Goal: Complete application form

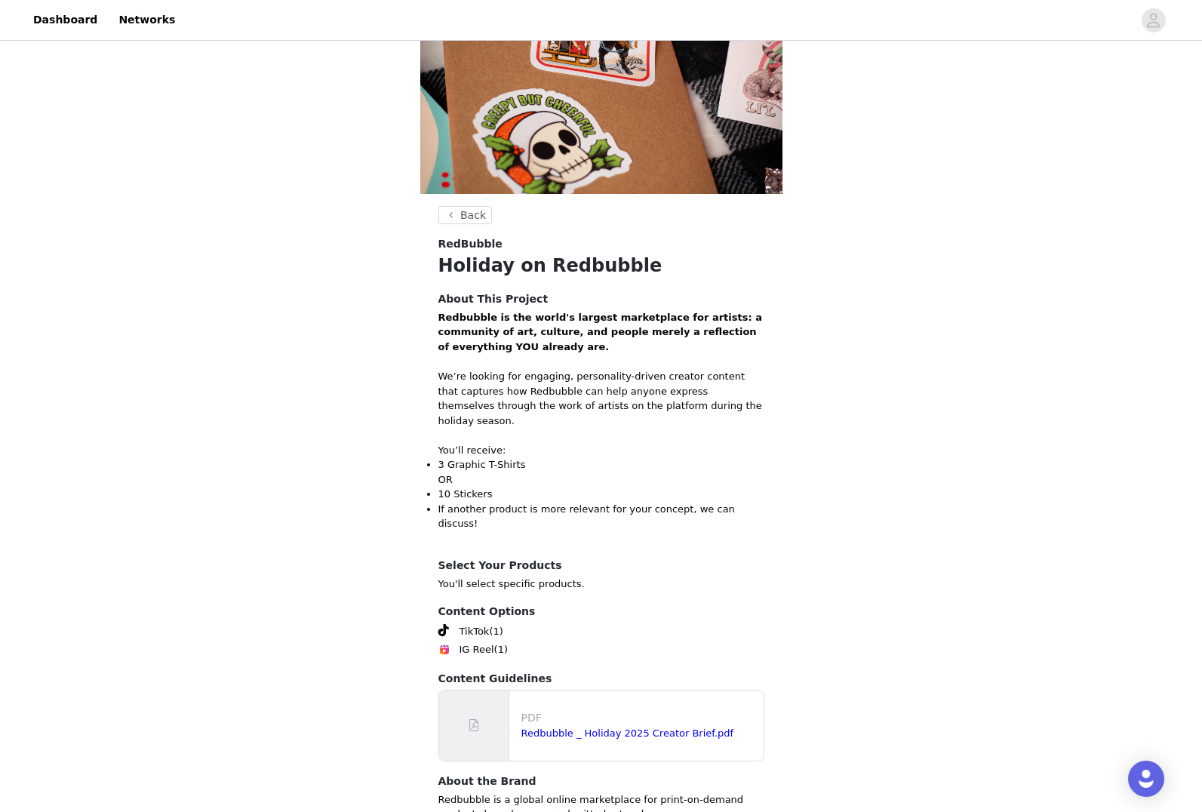
scroll to position [204, 0]
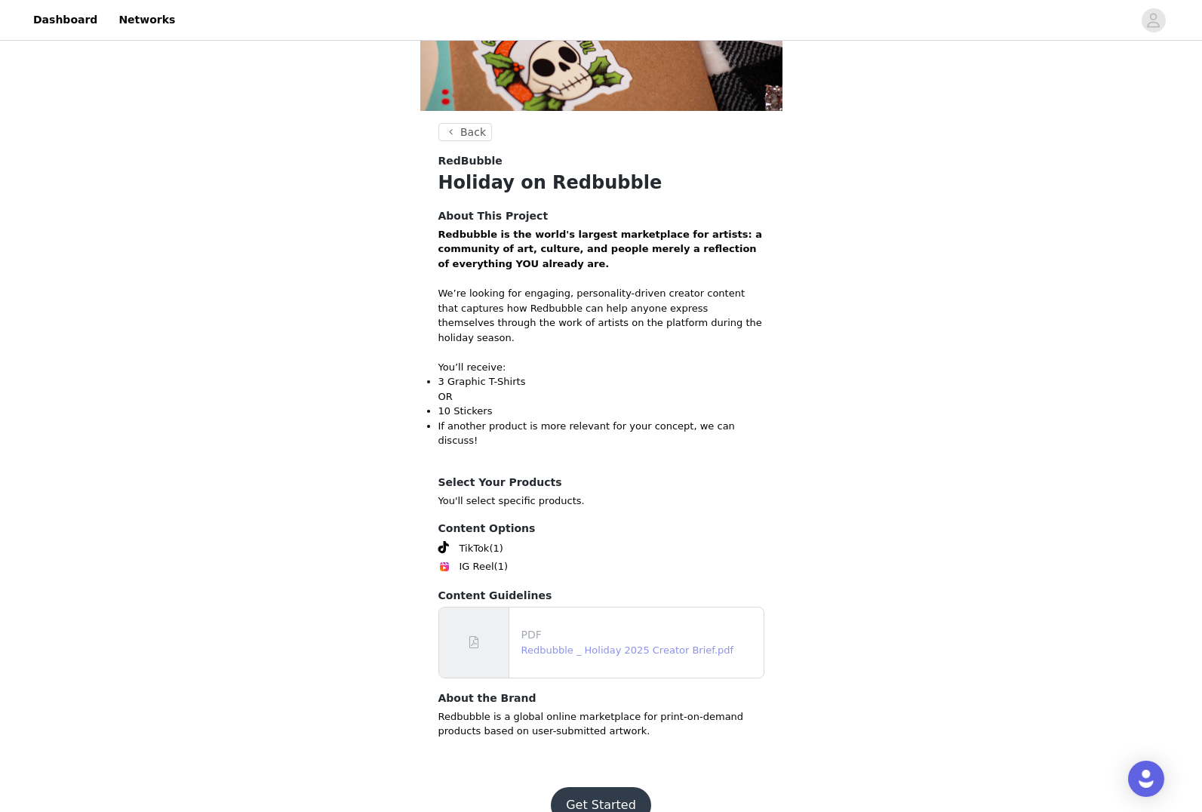
click at [624, 644] on link "Redbubble _ Holiday 2025 Creator Brief.pdf" at bounding box center [627, 649] width 213 height 11
click at [597, 787] on button "Get Started" at bounding box center [601, 805] width 100 height 36
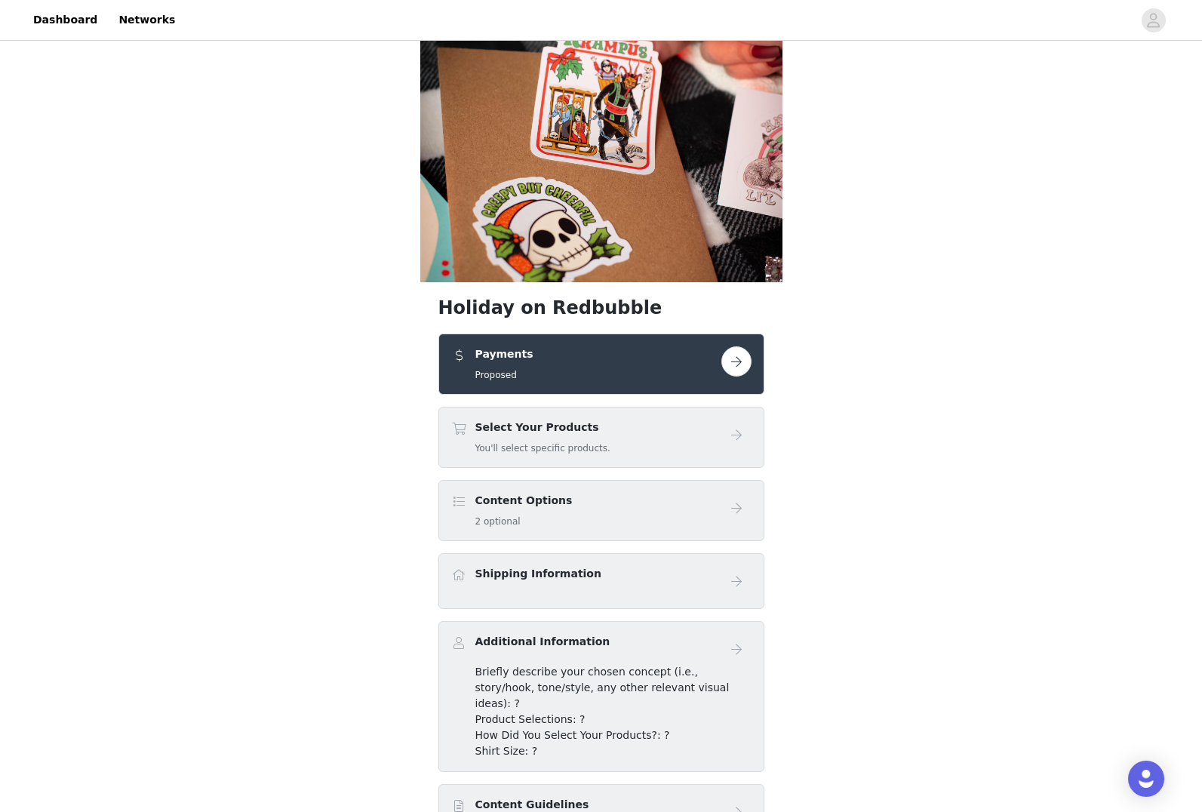
scroll to position [51, 0]
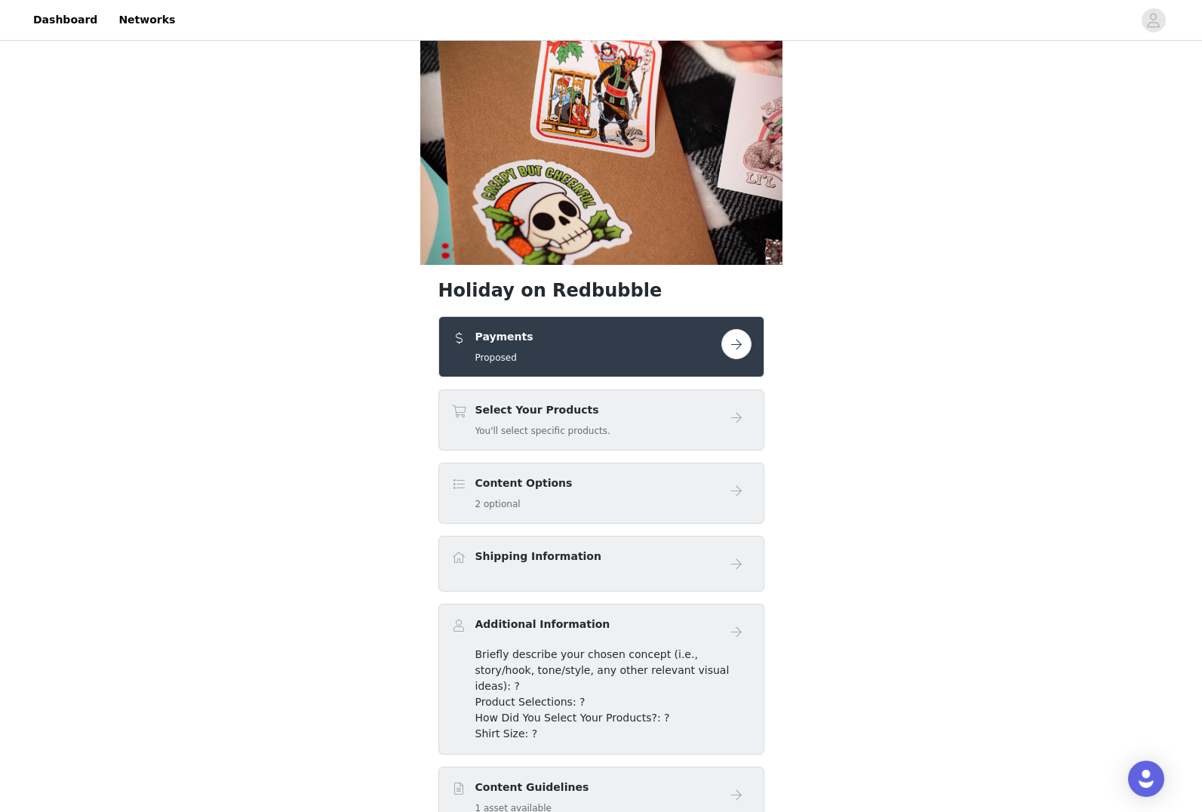
click at [736, 342] on button "button" at bounding box center [736, 344] width 30 height 30
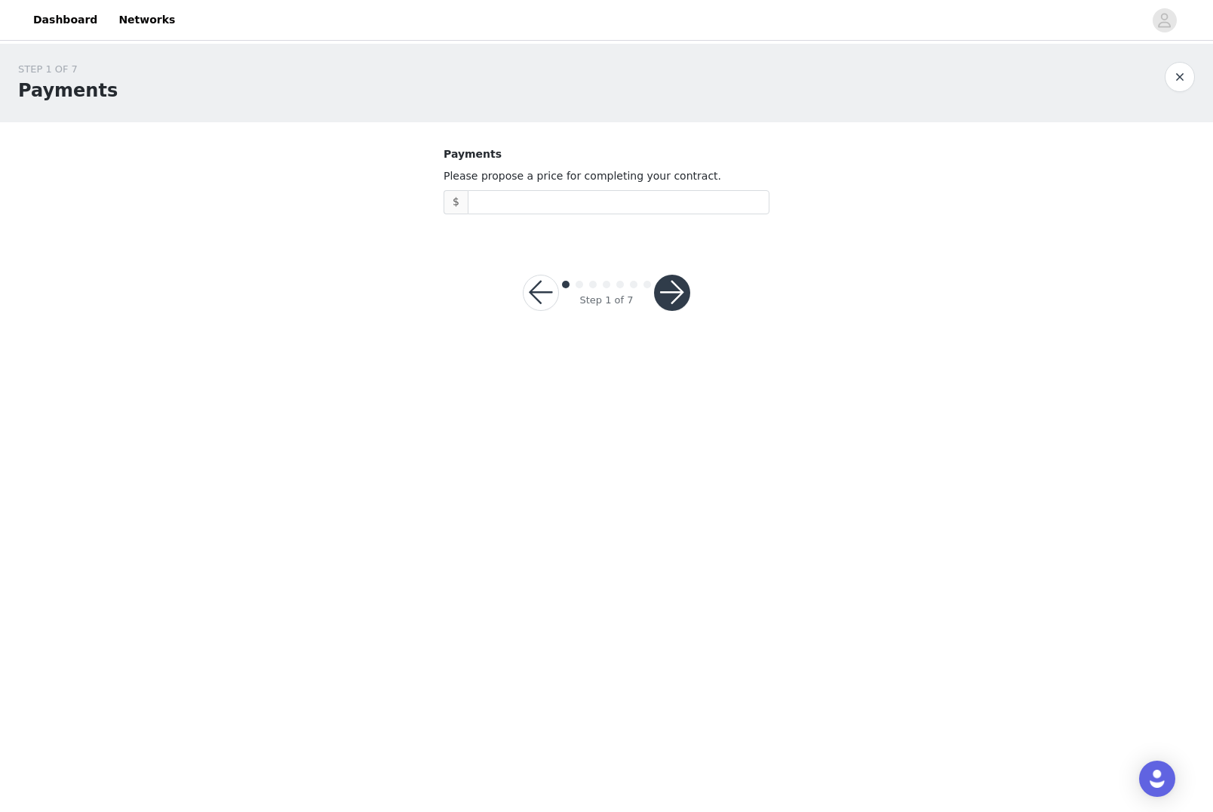
click at [525, 285] on button "button" at bounding box center [541, 293] width 36 height 36
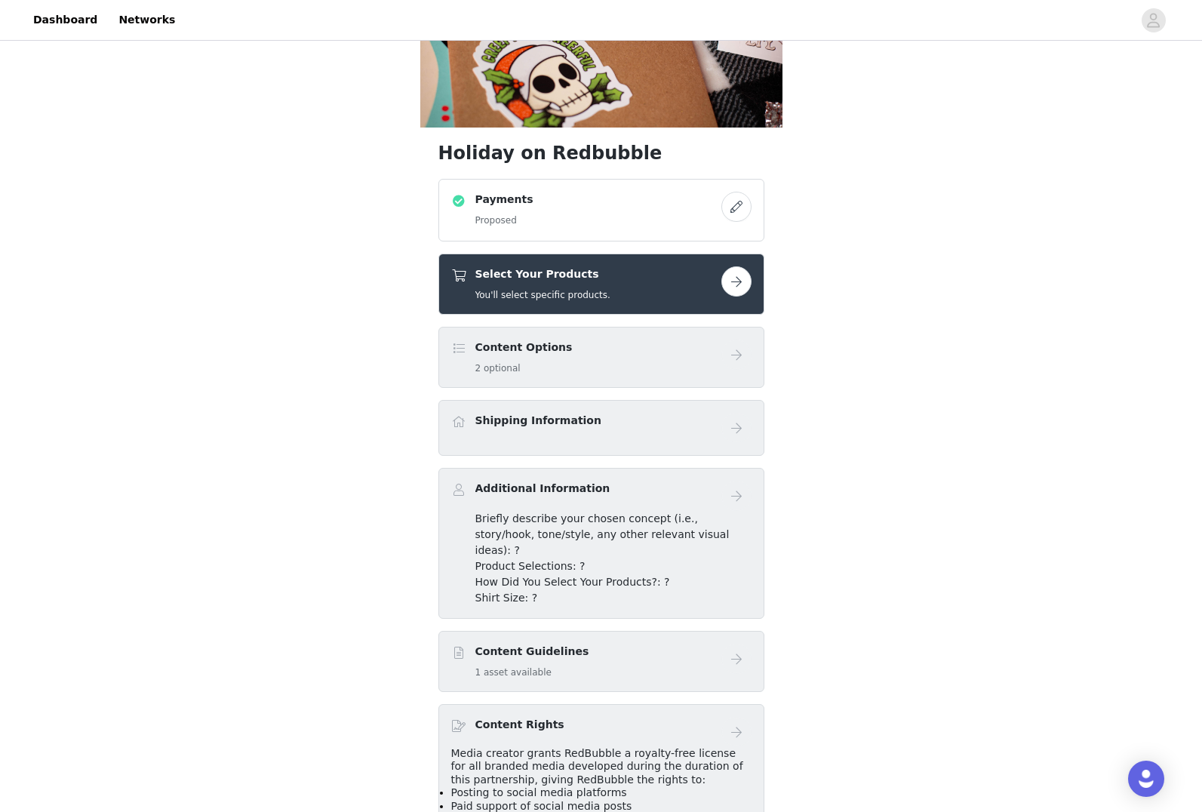
scroll to position [106, 0]
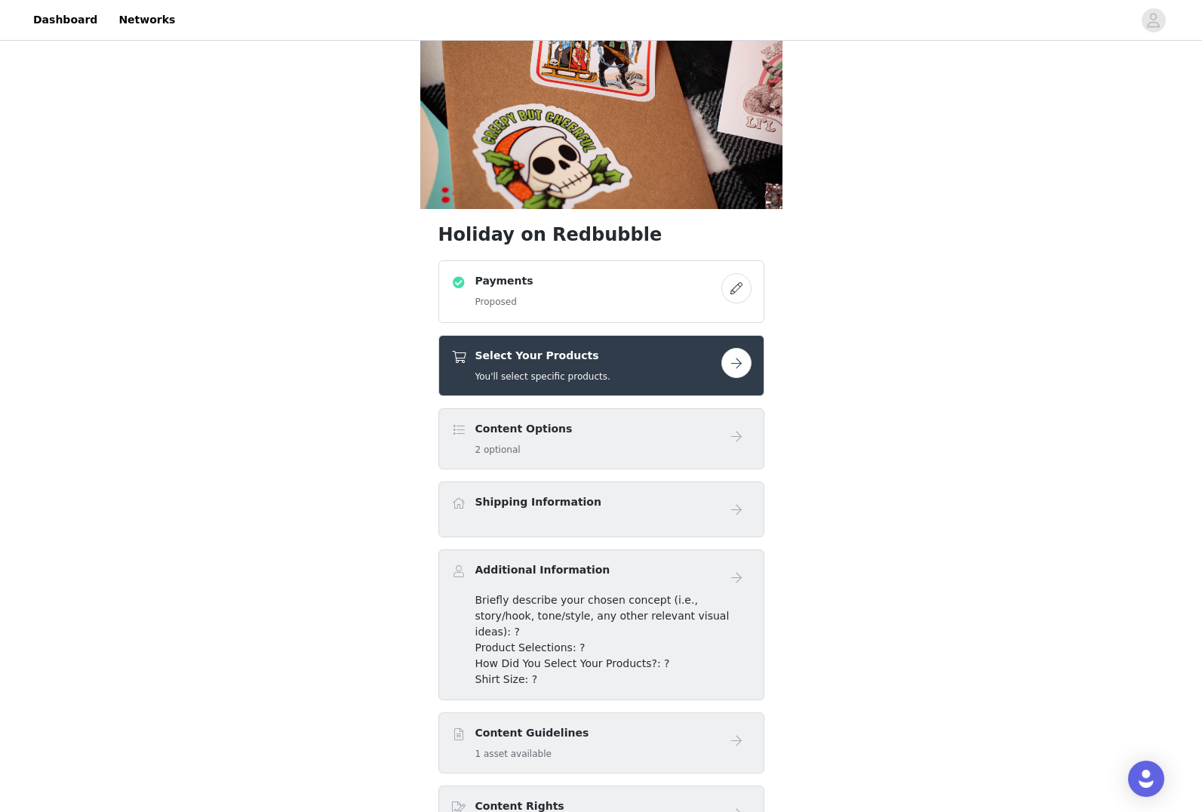
click at [735, 289] on button "button" at bounding box center [736, 288] width 30 height 30
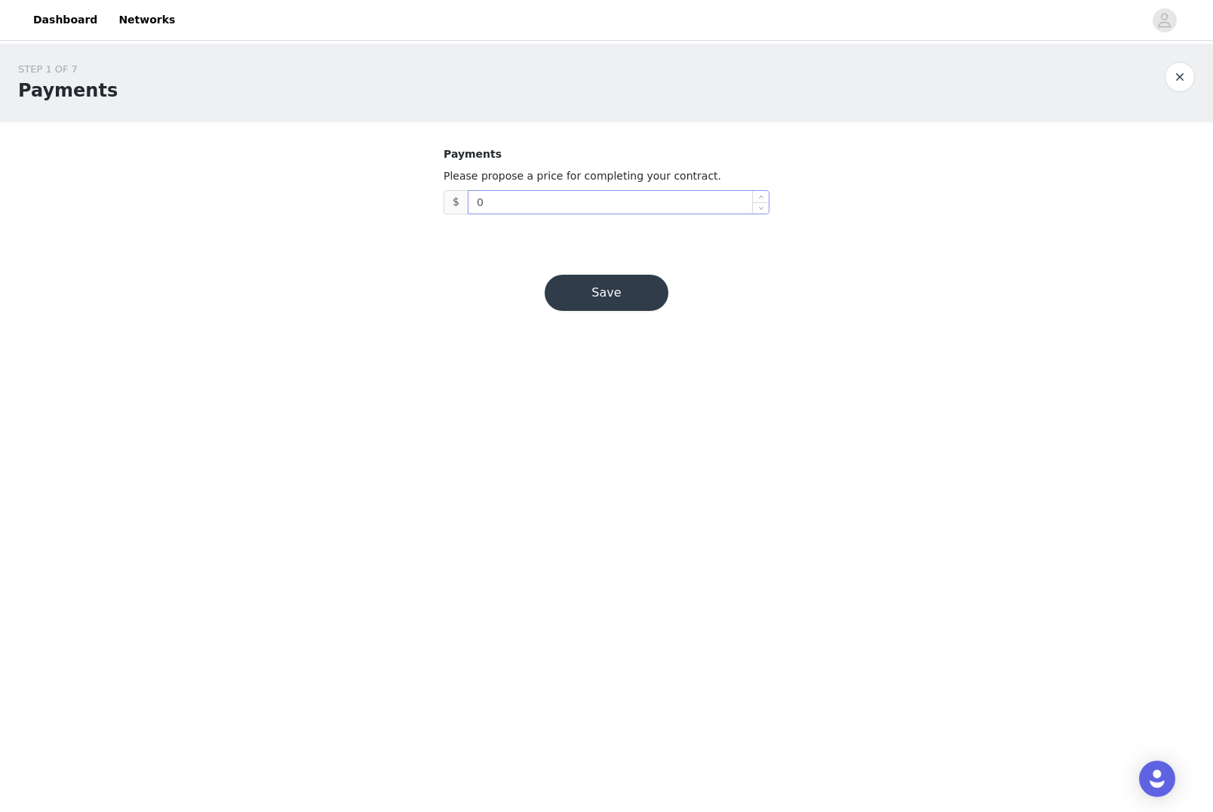
click at [547, 203] on input "0" at bounding box center [619, 202] width 300 height 23
type input "550"
click at [648, 298] on button "Save" at bounding box center [607, 293] width 124 height 36
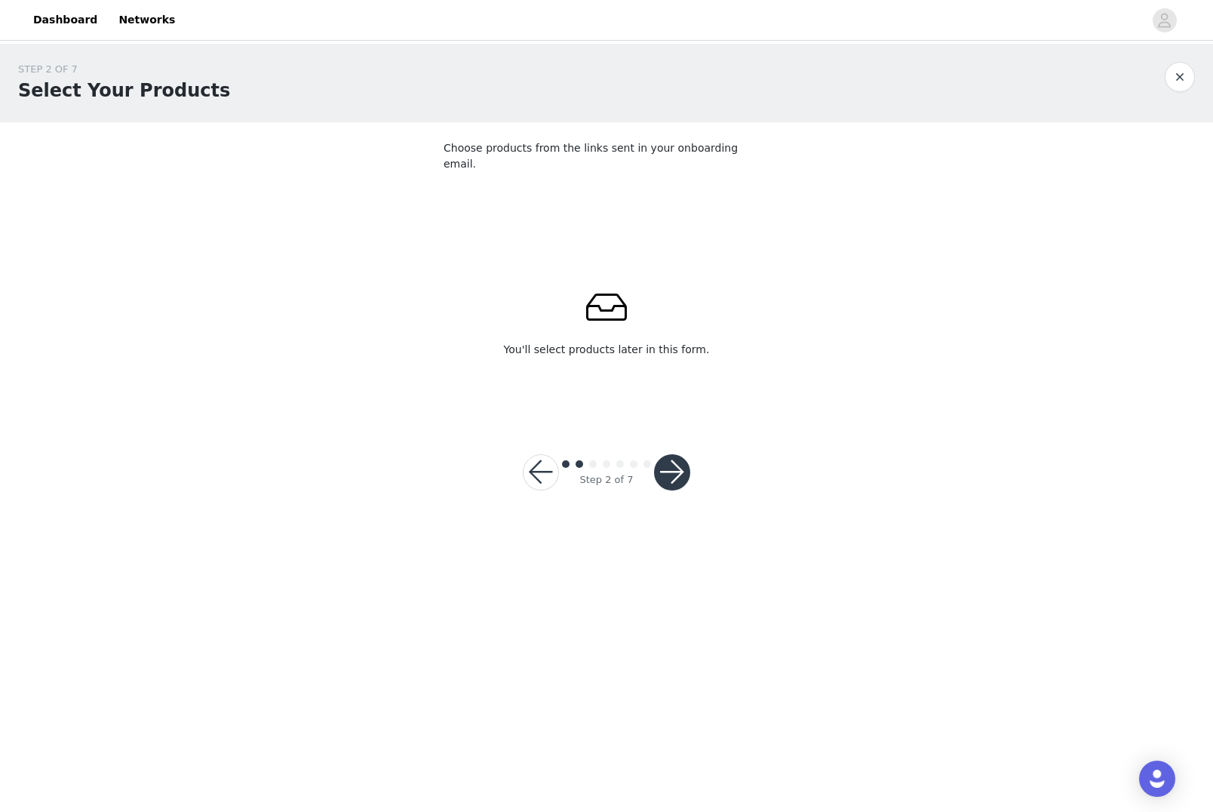
click at [614, 299] on span at bounding box center [606, 307] width 45 height 17
click at [680, 466] on button "button" at bounding box center [672, 472] width 36 height 36
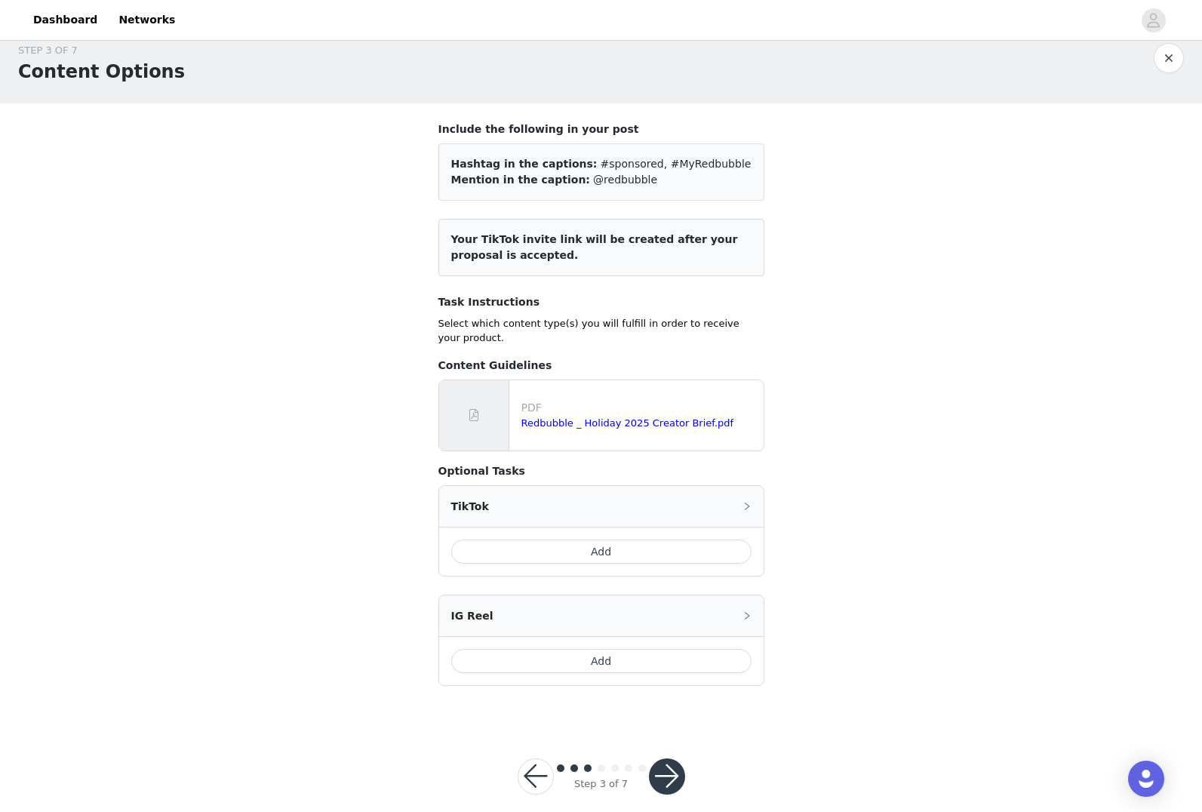
scroll to position [39, 0]
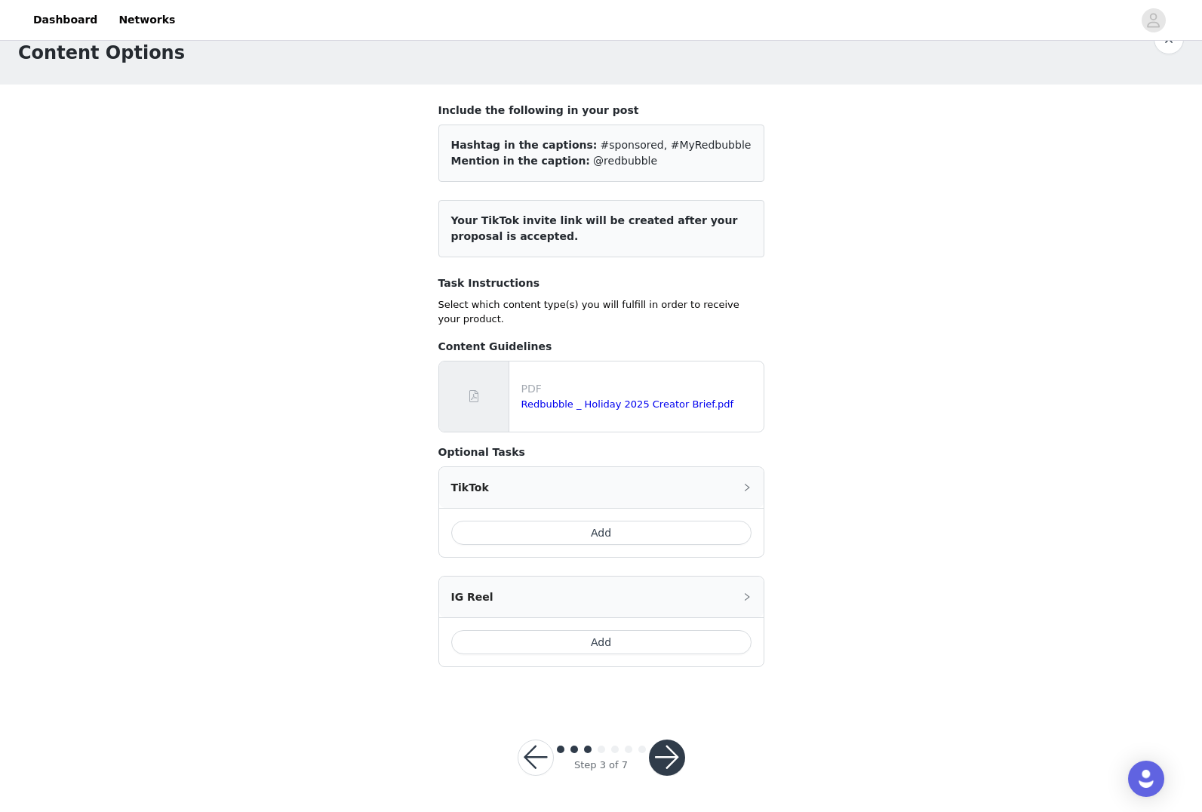
click at [675, 528] on button "Add" at bounding box center [601, 533] width 300 height 24
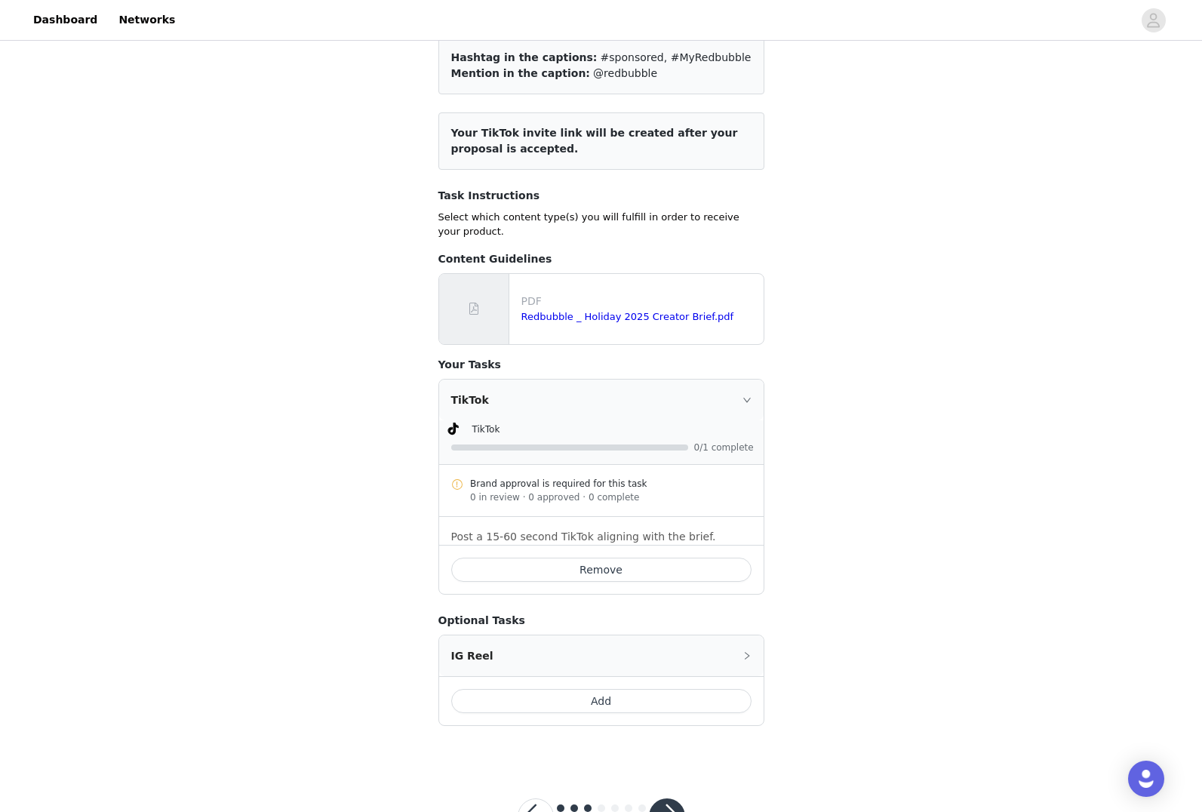
scroll to position [0, 0]
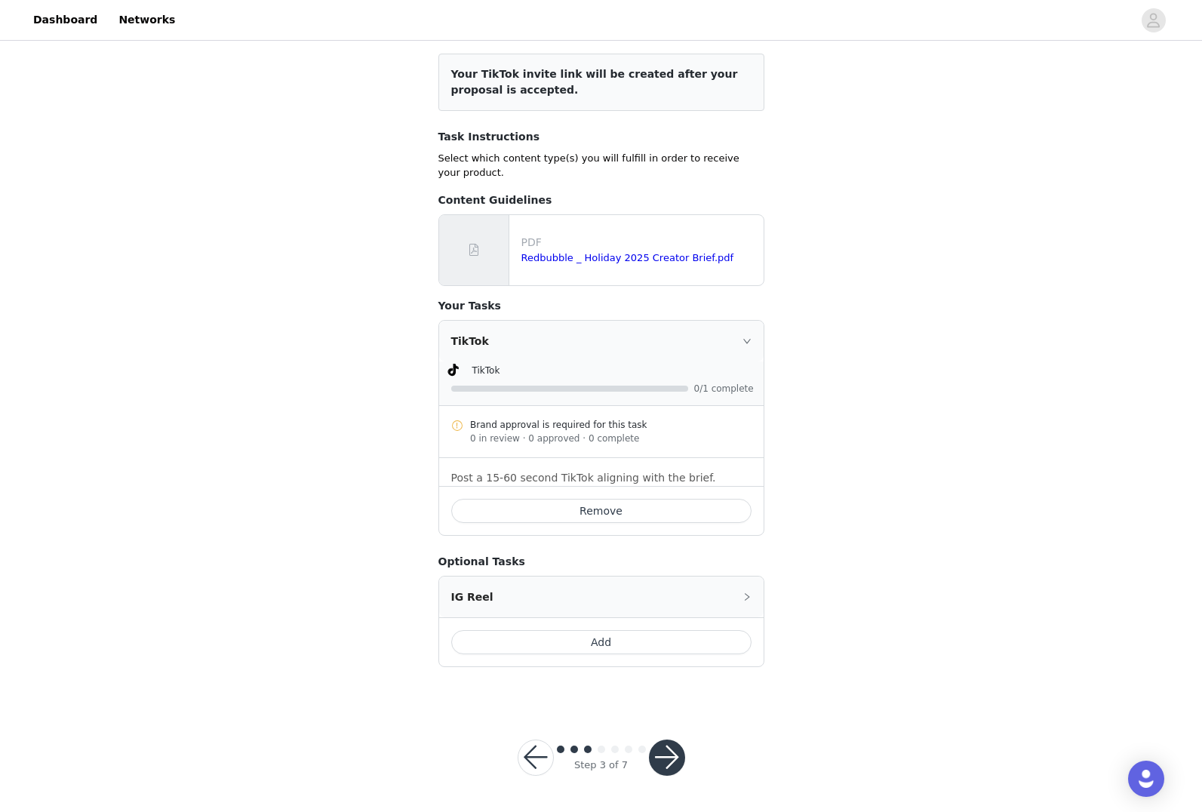
click at [654, 508] on button "Remove" at bounding box center [601, 511] width 300 height 24
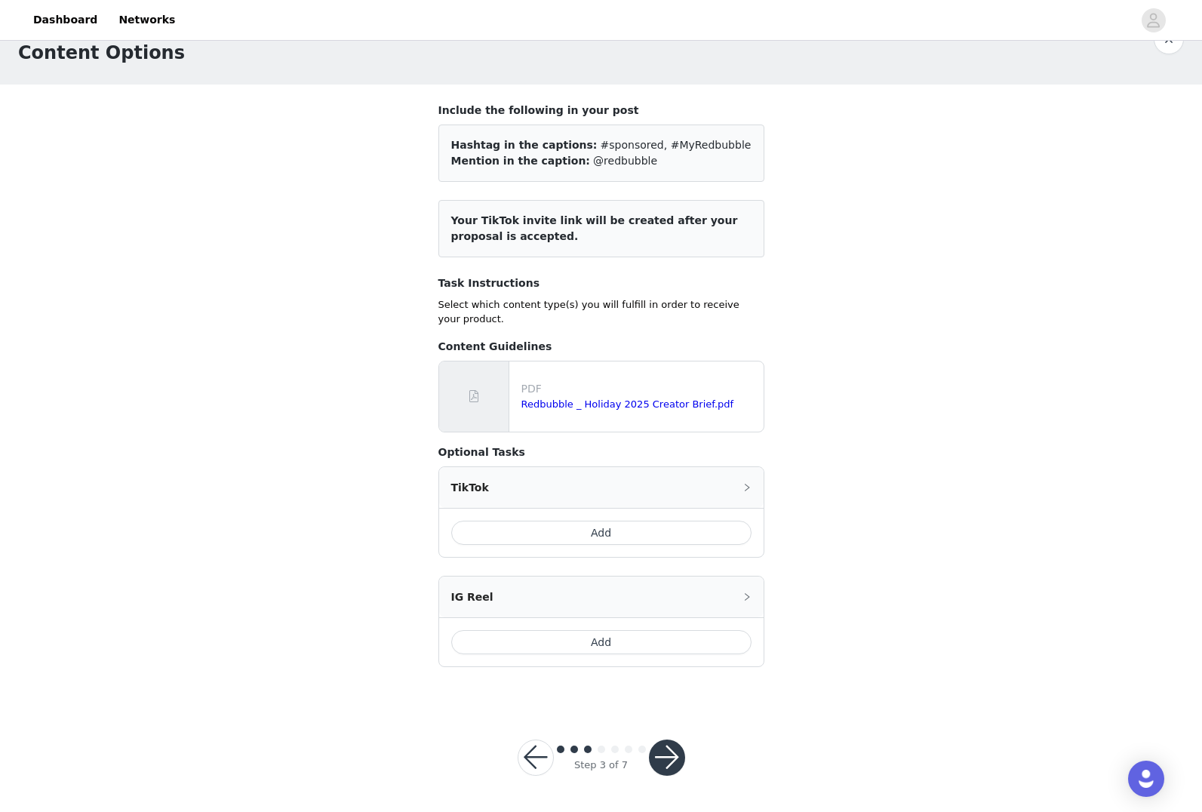
scroll to position [39, 0]
click at [742, 595] on icon "icon: right" at bounding box center [746, 596] width 9 height 9
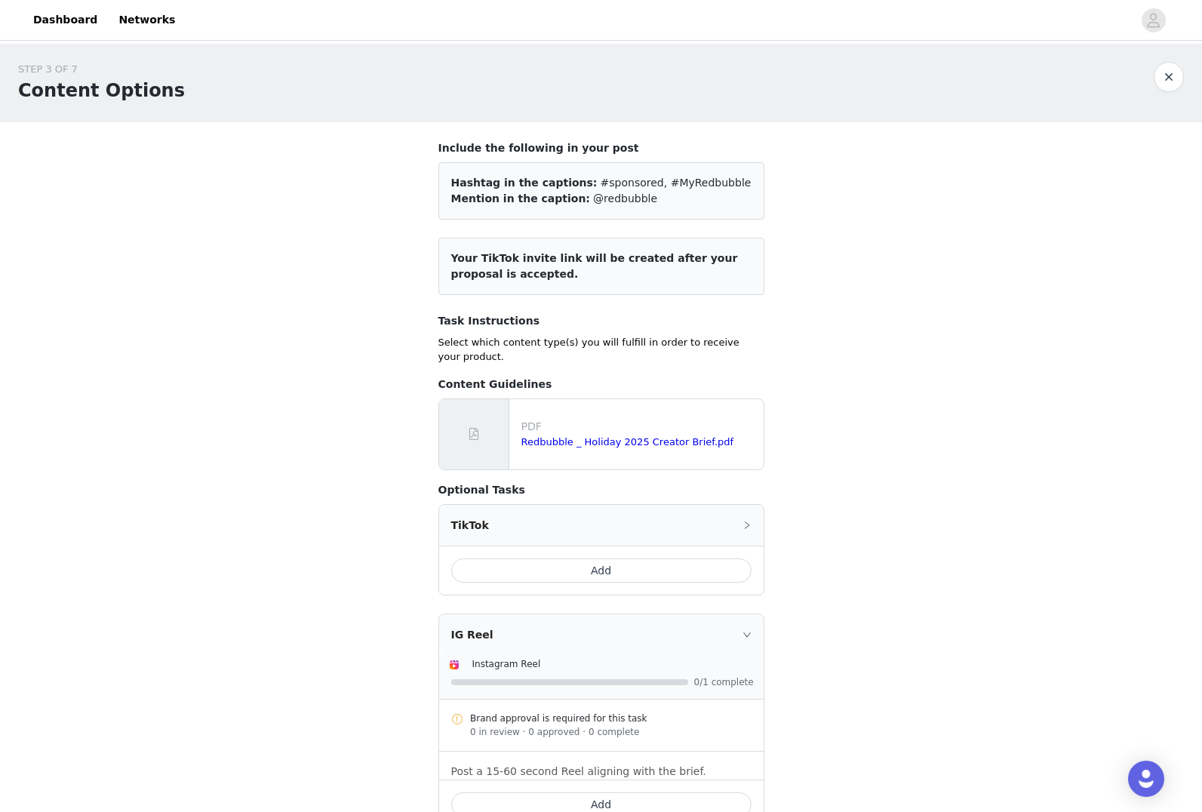
scroll to position [164, 0]
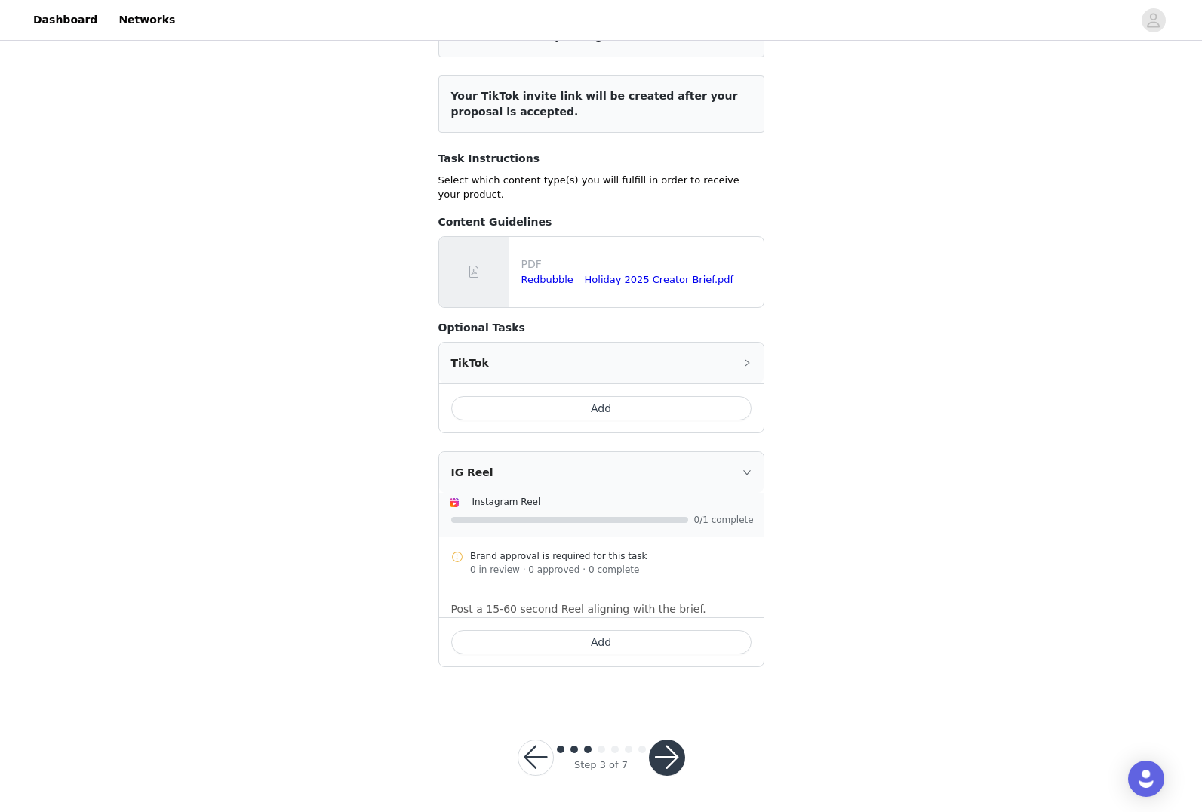
click at [748, 472] on icon "icon: right" at bounding box center [746, 472] width 9 height 9
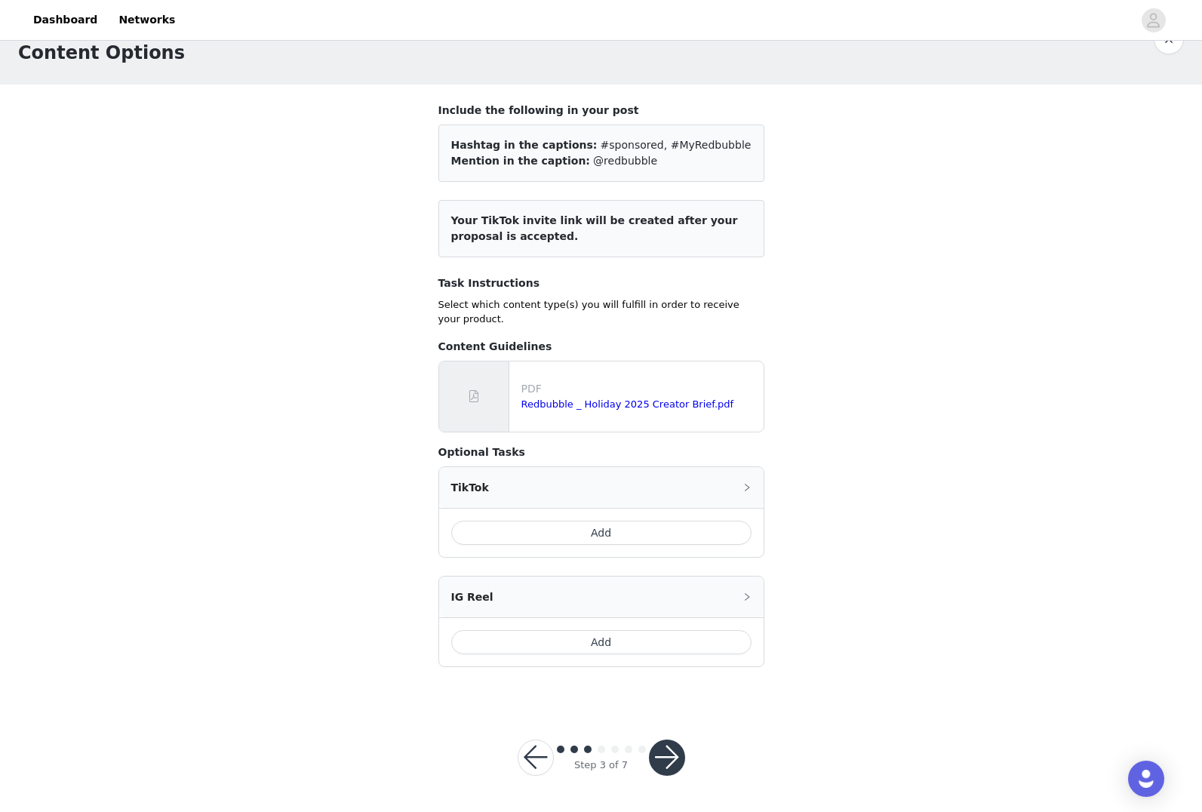
scroll to position [39, 0]
click at [663, 641] on button "Add" at bounding box center [601, 642] width 300 height 24
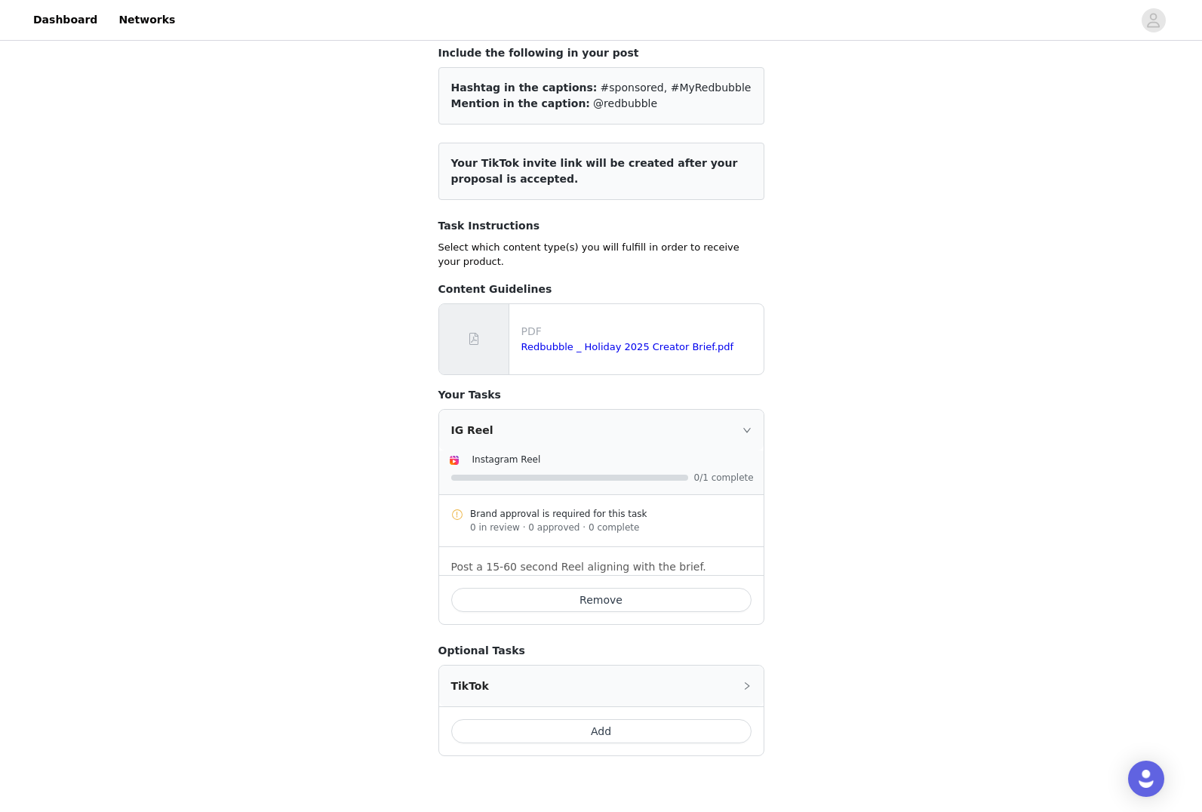
scroll to position [97, 0]
click at [573, 728] on button "Add" at bounding box center [601, 730] width 300 height 24
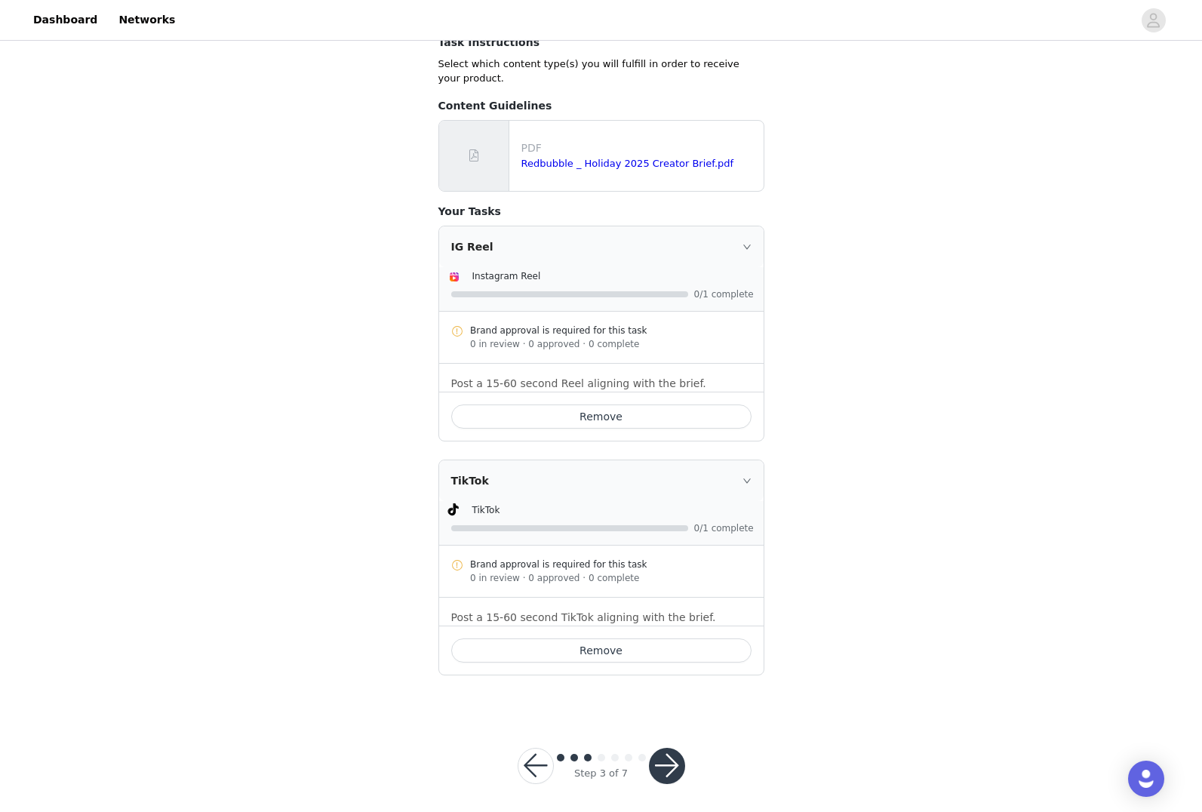
scroll to position [288, 0]
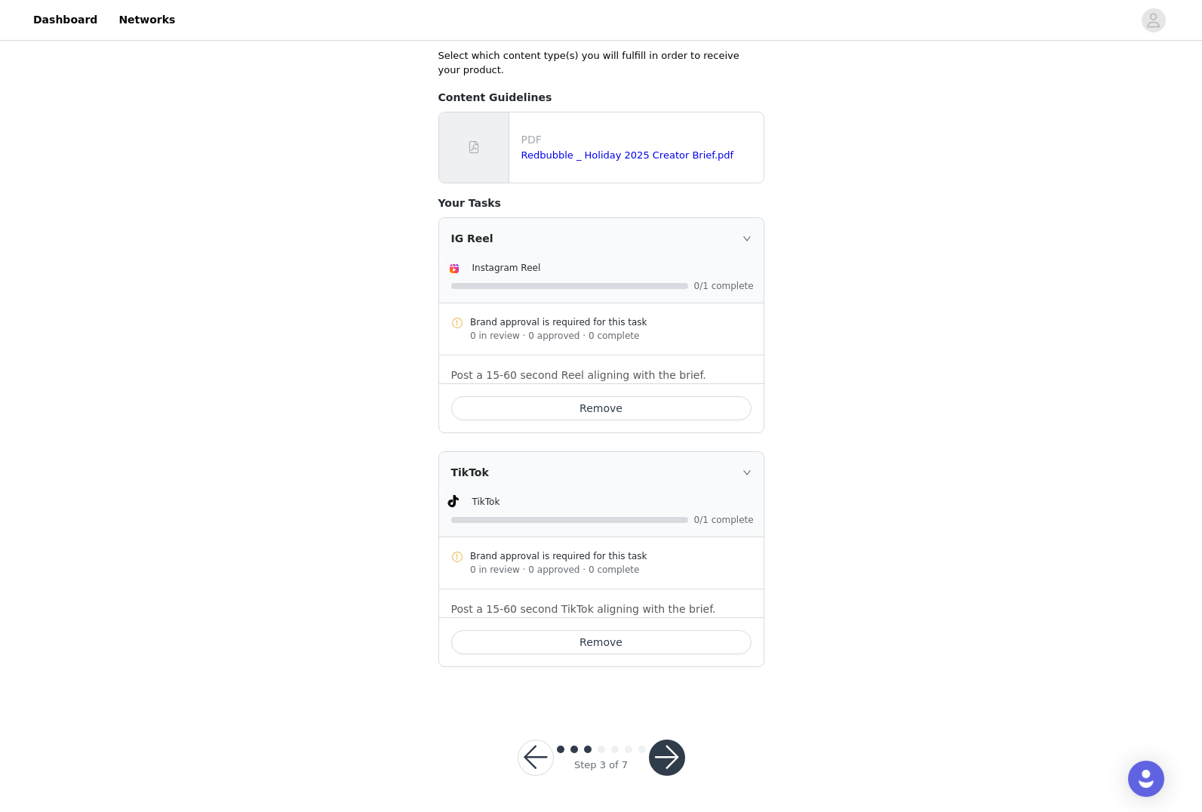
click at [677, 751] on button "button" at bounding box center [667, 757] width 36 height 36
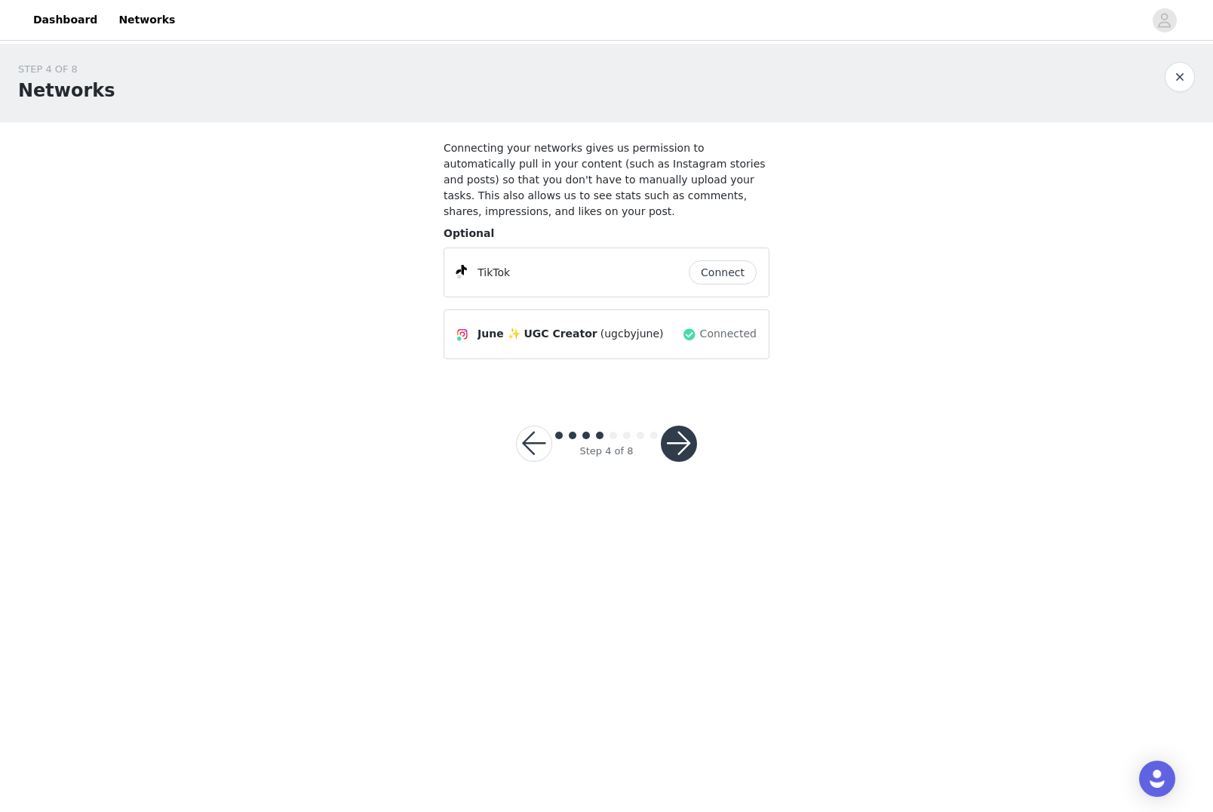
click at [714, 275] on button "Connect" at bounding box center [723, 272] width 68 height 24
click at [678, 434] on button "button" at bounding box center [679, 444] width 36 height 36
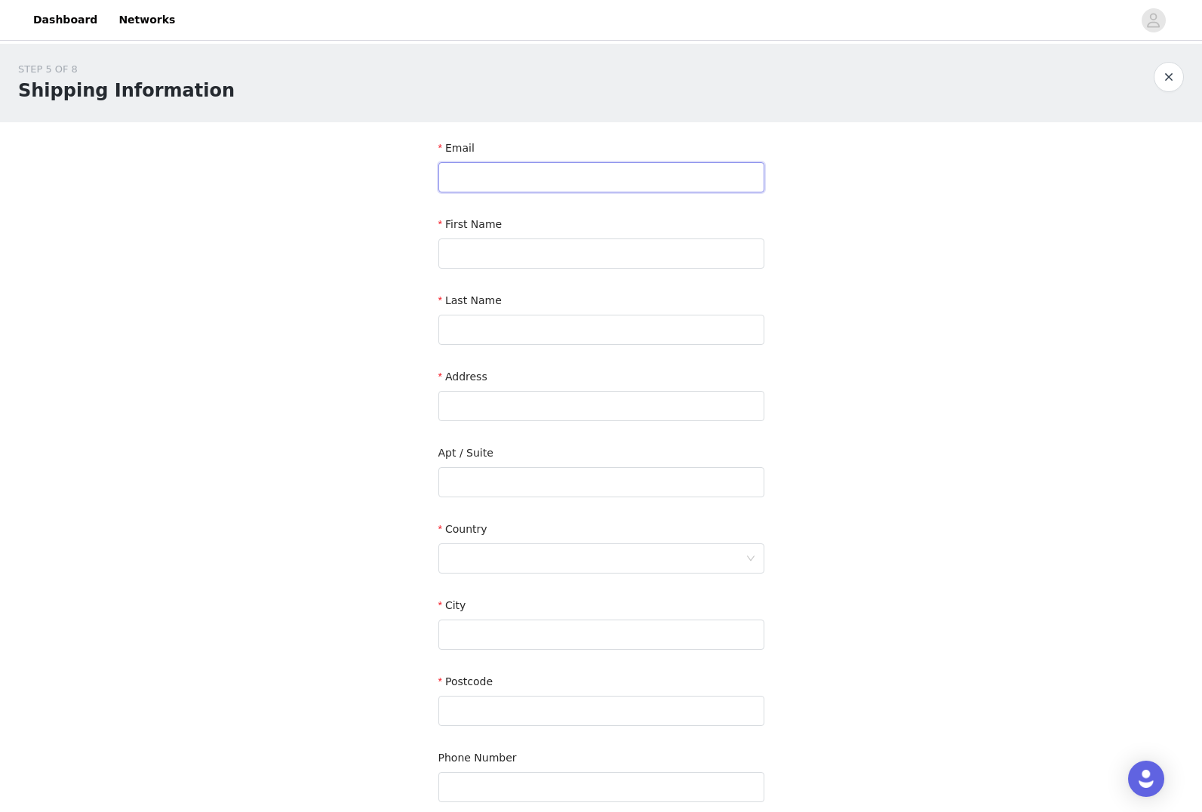
click at [578, 171] on input "text" at bounding box center [601, 177] width 326 height 30
type input "[EMAIL_ADDRESS][DOMAIN_NAME]"
type input "June"
type input "[PERSON_NAME]"
type input "[STREET_ADDRESS]"
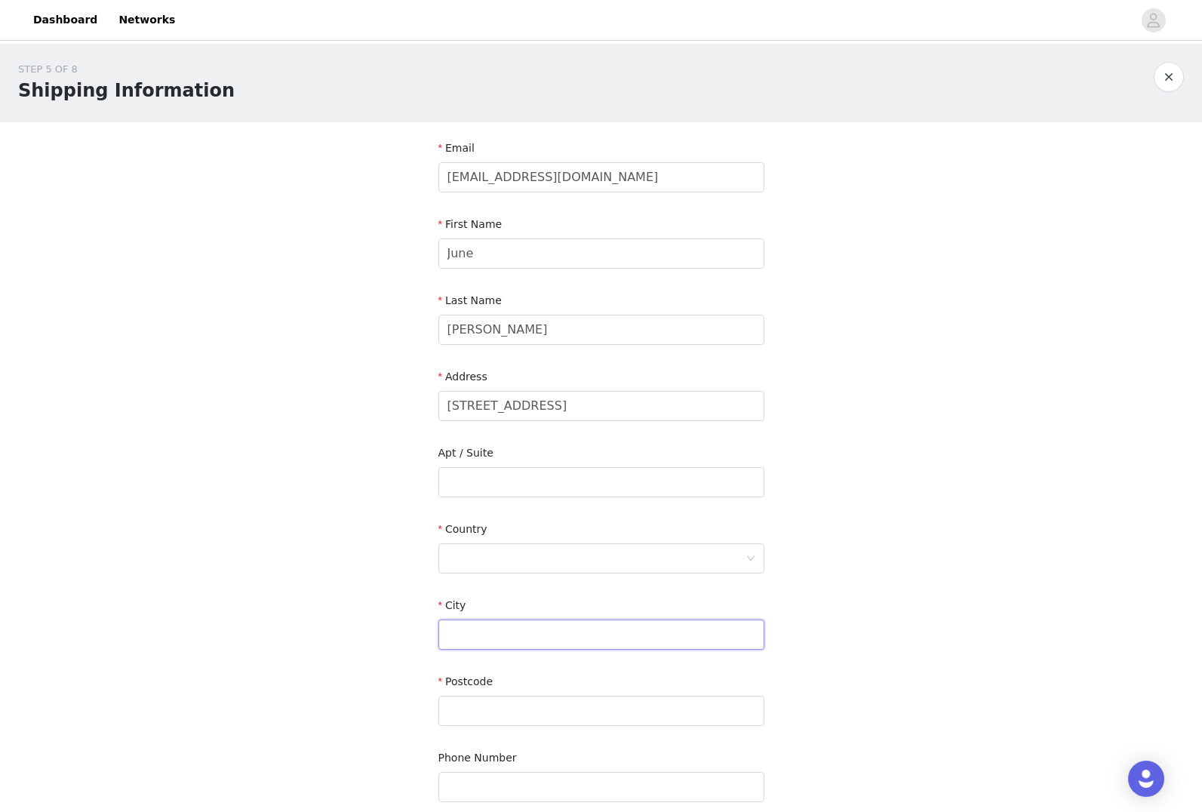
type input "[GEOGRAPHIC_DATA]"
type input "90064-3953"
type input "3109459003"
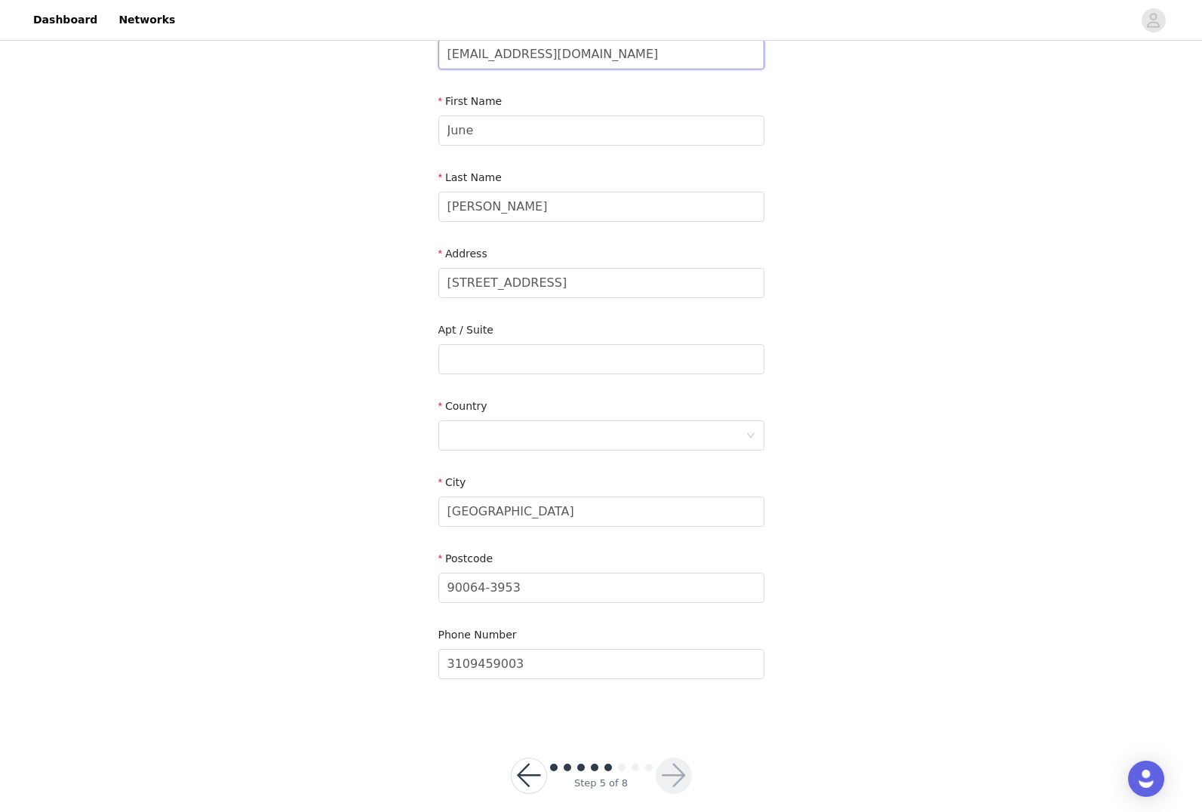
scroll to position [141, 0]
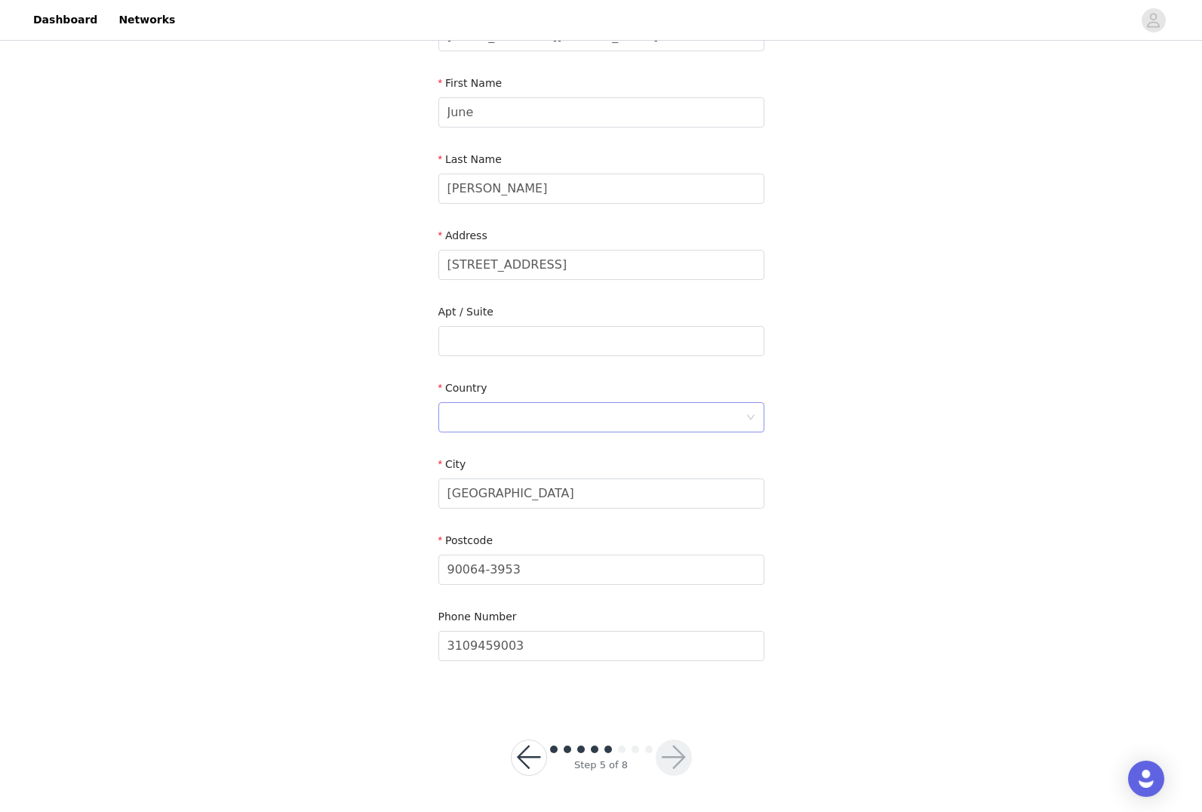
click at [562, 421] on div at bounding box center [596, 417] width 298 height 29
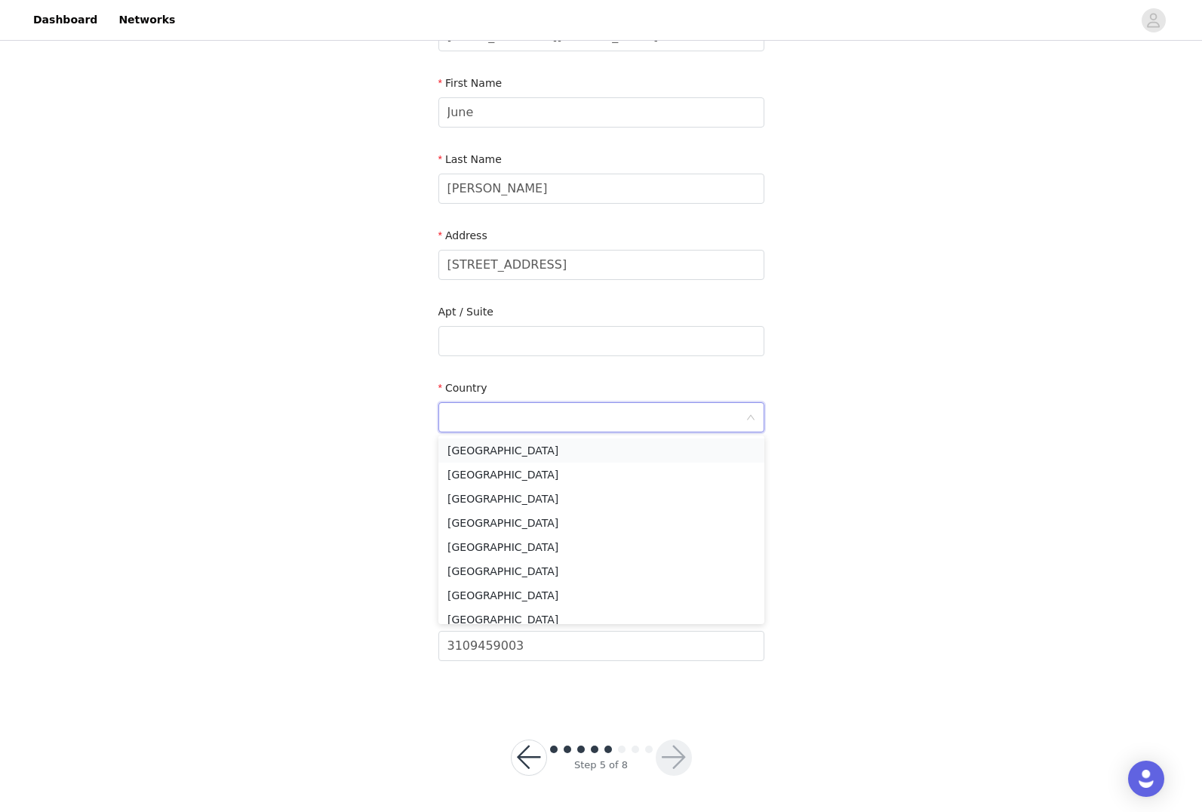
click at [549, 445] on li "[GEOGRAPHIC_DATA]" at bounding box center [601, 450] width 326 height 24
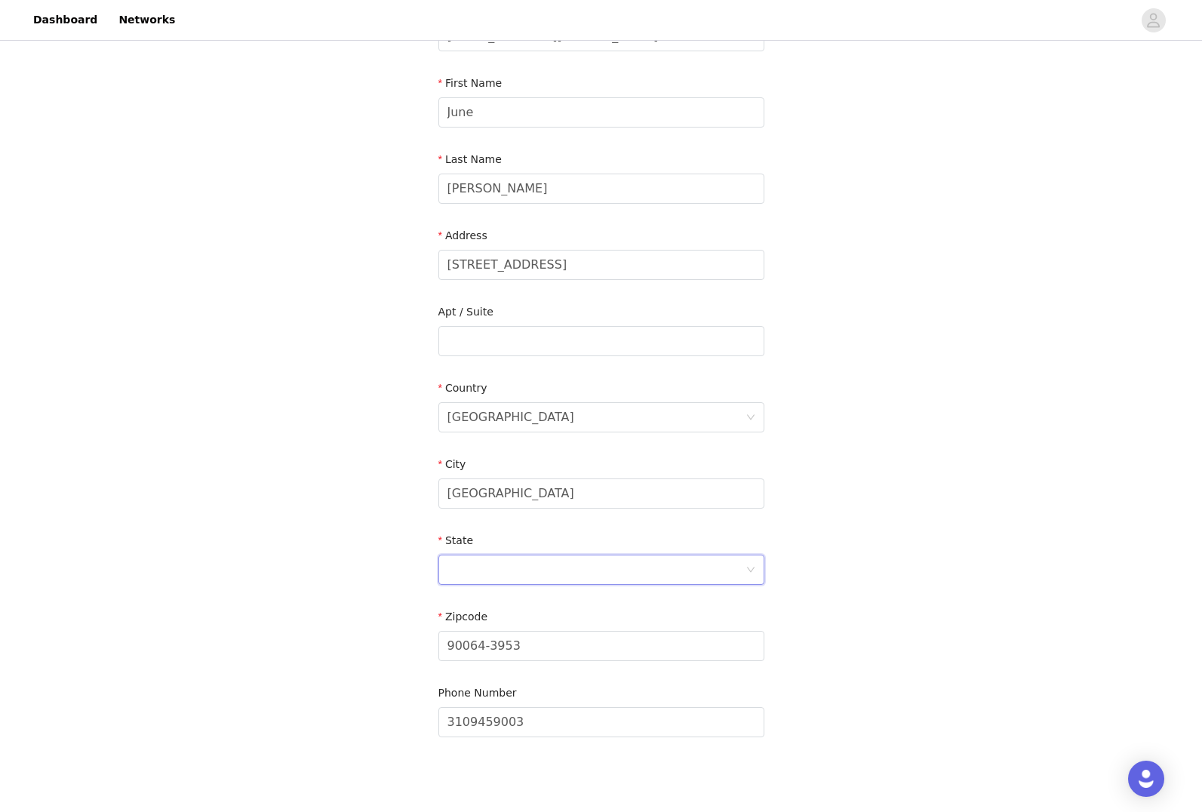
click at [718, 562] on div at bounding box center [596, 569] width 298 height 29
click at [490, 616] on li "[US_STATE]" at bounding box center [601, 619] width 326 height 24
click at [929, 535] on div "STEP 5 OF 8 Shipping Information Email [EMAIL_ADDRESS][DOMAIN_NAME] First Name …" at bounding box center [601, 341] width 1202 height 877
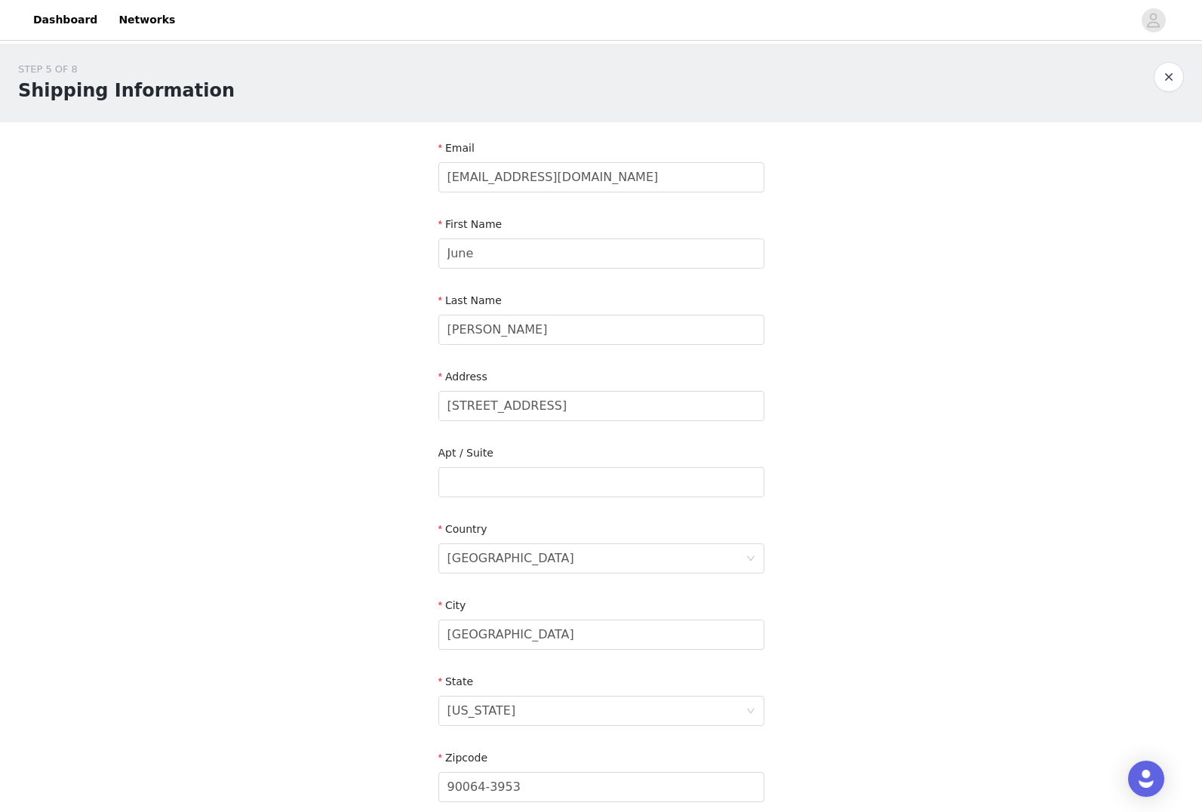
scroll to position [217, 0]
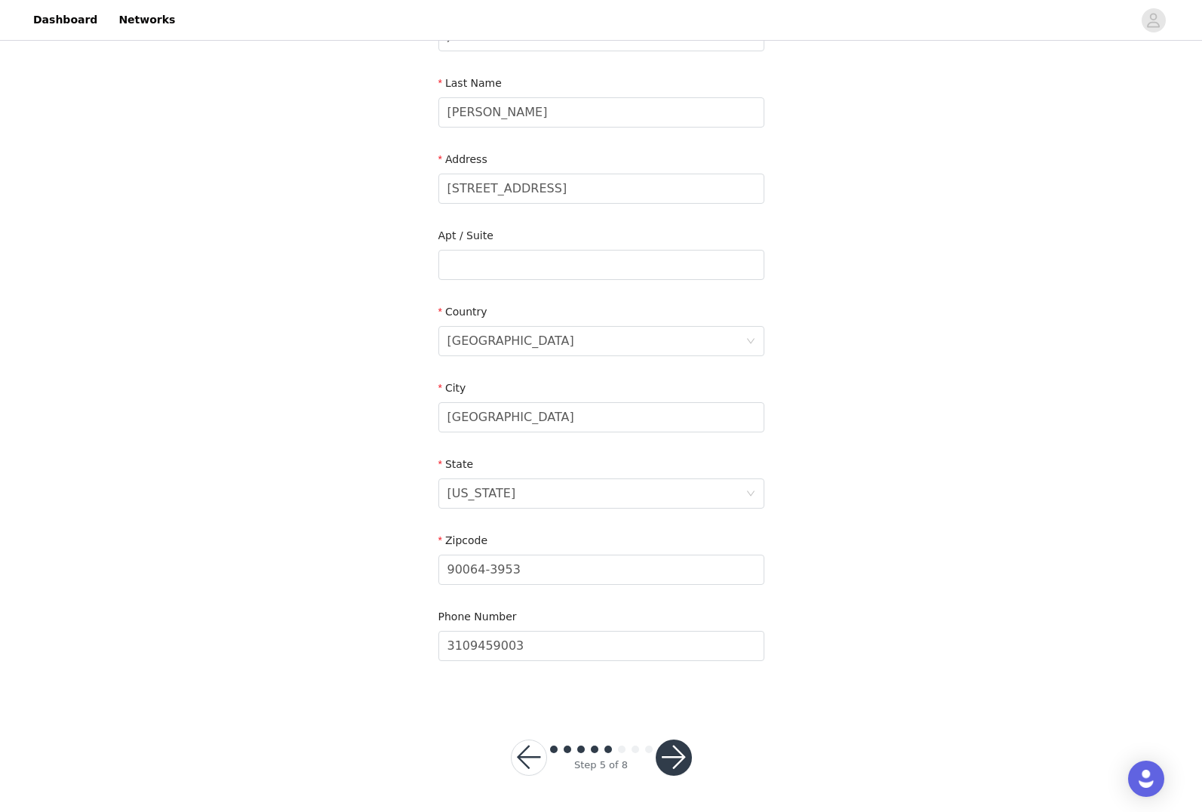
click at [673, 757] on button "button" at bounding box center [674, 757] width 36 height 36
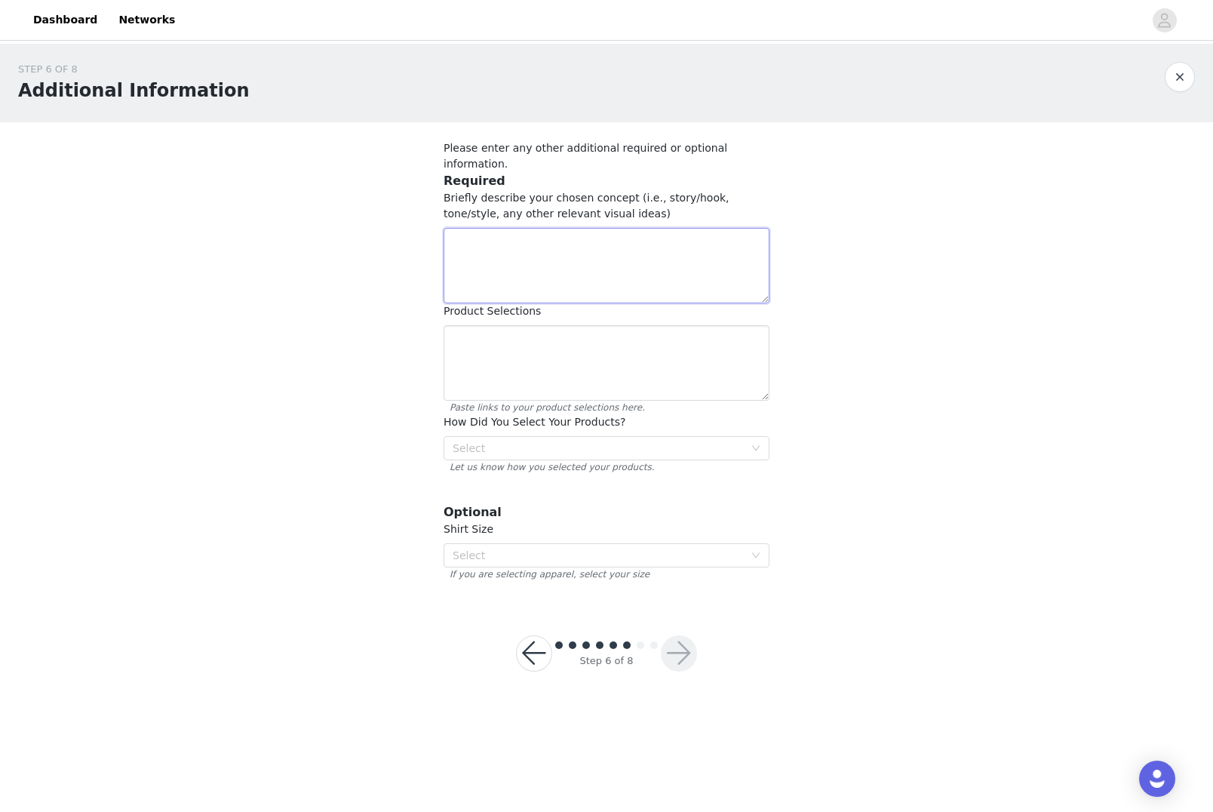
click at [656, 262] on textarea at bounding box center [607, 265] width 326 height 75
paste textarea "Concept Title: Holiday Gift Ideas for Your Friends and Family Featuring Redbubb…"
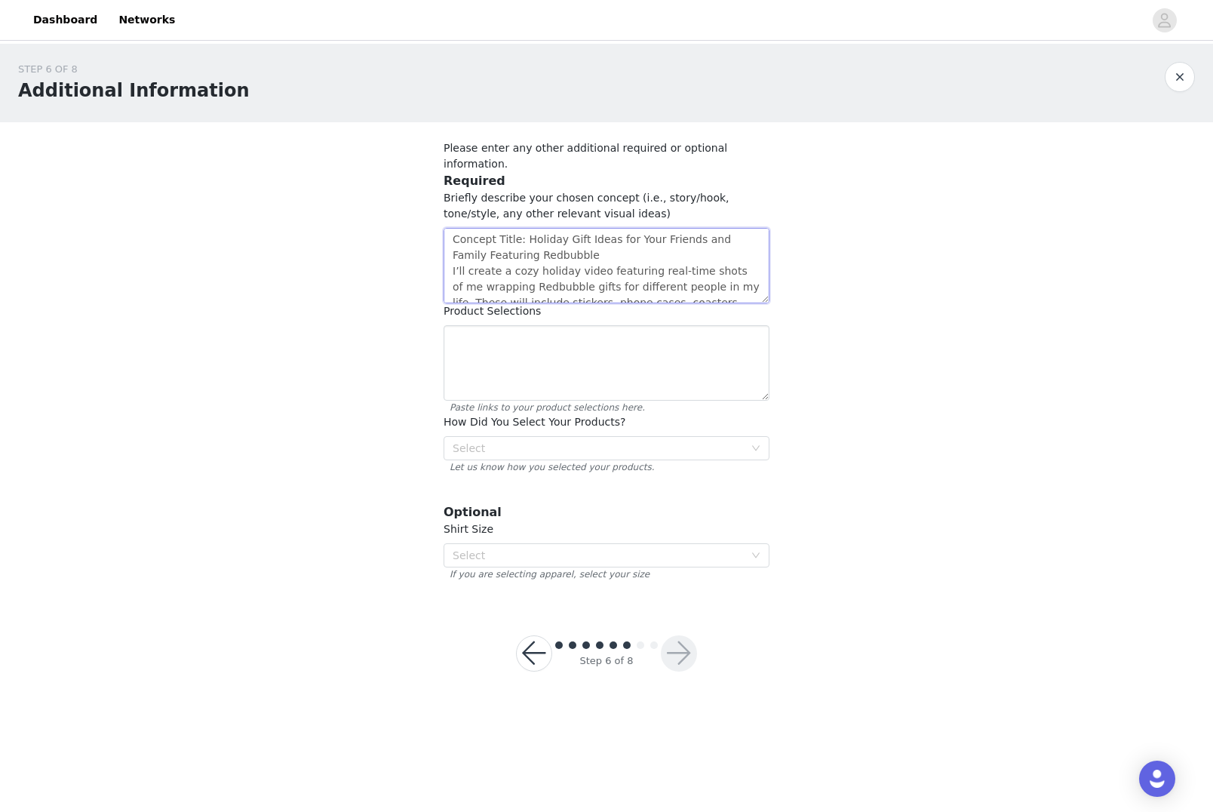
scroll to position [197, 0]
click at [658, 257] on textarea "Concept Title: Holiday Gift Ideas for Your Friends and Family Featuring Redbubb…" at bounding box center [607, 265] width 326 height 75
click at [648, 235] on textarea "Concept Title: Holiday Gift Ideas for Your Friends and Family Featuring Redbubb…" at bounding box center [607, 265] width 326 height 75
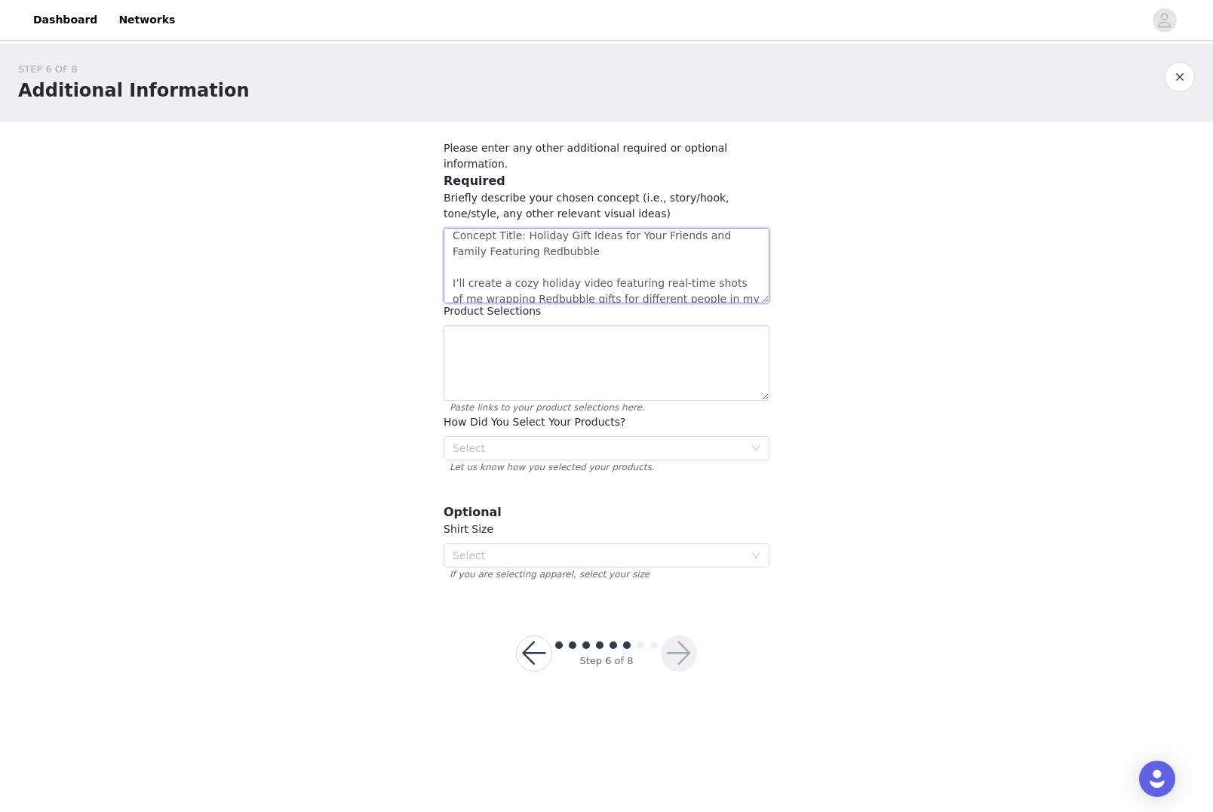
click at [506, 228] on textarea "Concept Title: Holiday Gift Ideas for Your Friends and Family Featuring Redbubb…" at bounding box center [607, 265] width 326 height 75
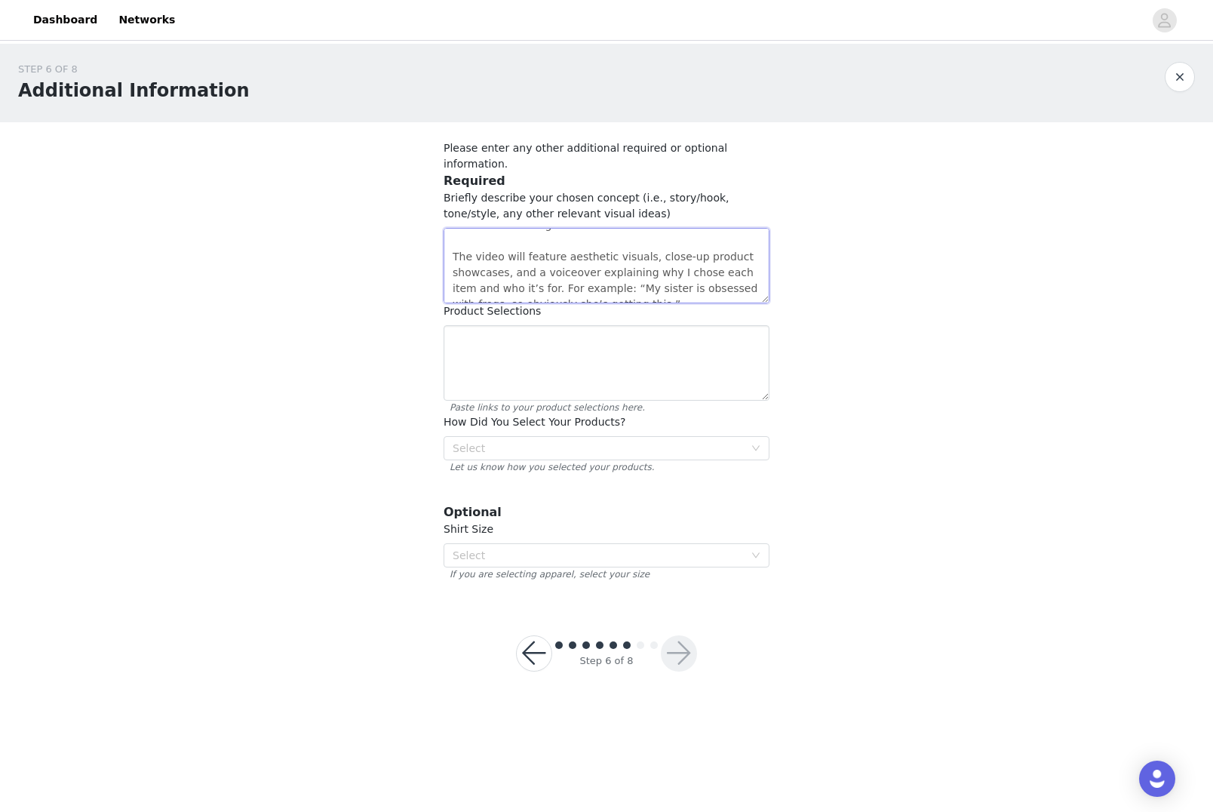
click at [610, 260] on textarea "Concept #4: Holiday Gift Ideas for Your Friends and Family Featuring Redbubble …" at bounding box center [607, 265] width 326 height 75
paste textarea "Title: Holiday Gift Ideas for Your Friends and Family Featuring Redbubble I’ll …"
click at [630, 238] on textarea "Concept Title: Holiday Gift Ideas for Your Friends and Family Featuring Redbubb…" at bounding box center [607, 265] width 326 height 75
click at [512, 228] on textarea "Concept Title: Holiday Gift Ideas for Your Friends and Family Featuring Redbubb…" at bounding box center [607, 265] width 326 height 75
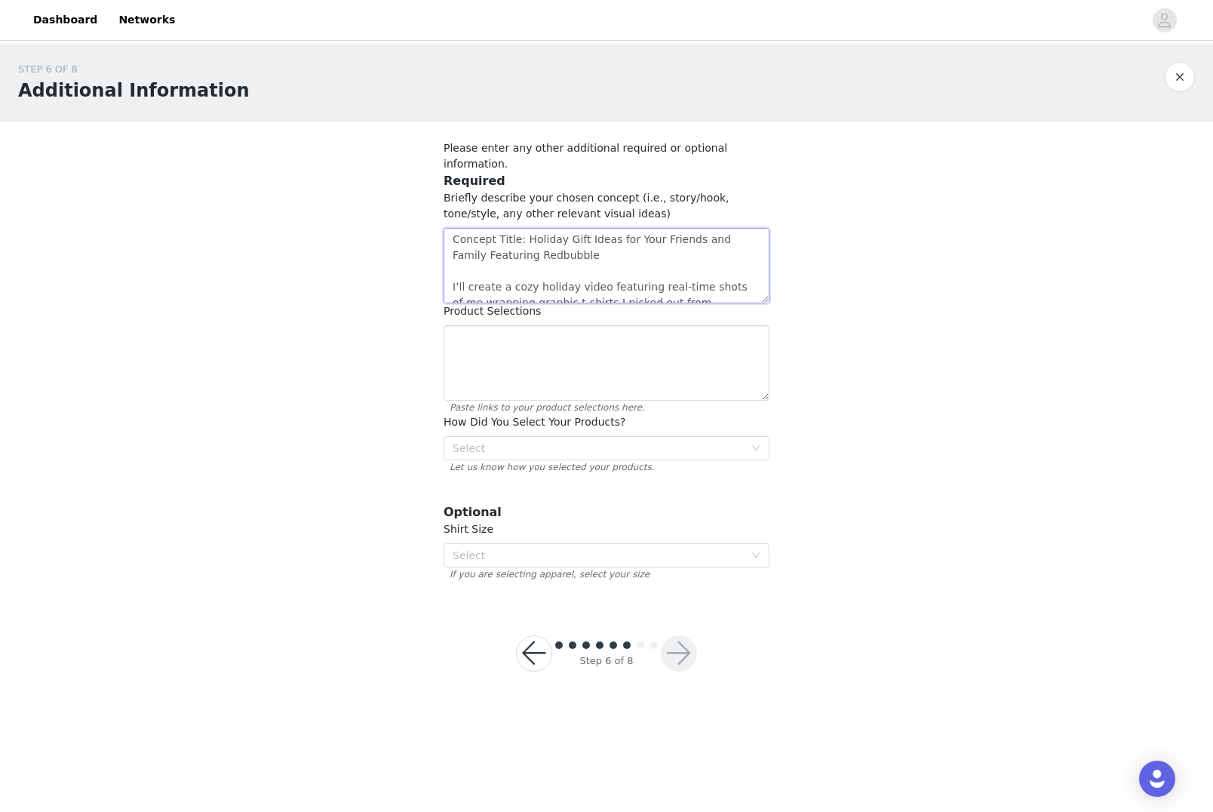
click at [512, 228] on textarea "Concept Title: Holiday Gift Ideas for Your Friends and Family Featuring Redbubb…" at bounding box center [607, 265] width 326 height 75
click at [658, 263] on textarea "Concept #4: Holiday Gift Ideas for Your Friends and Family Featuring Redbubble …" at bounding box center [607, 265] width 326 height 75
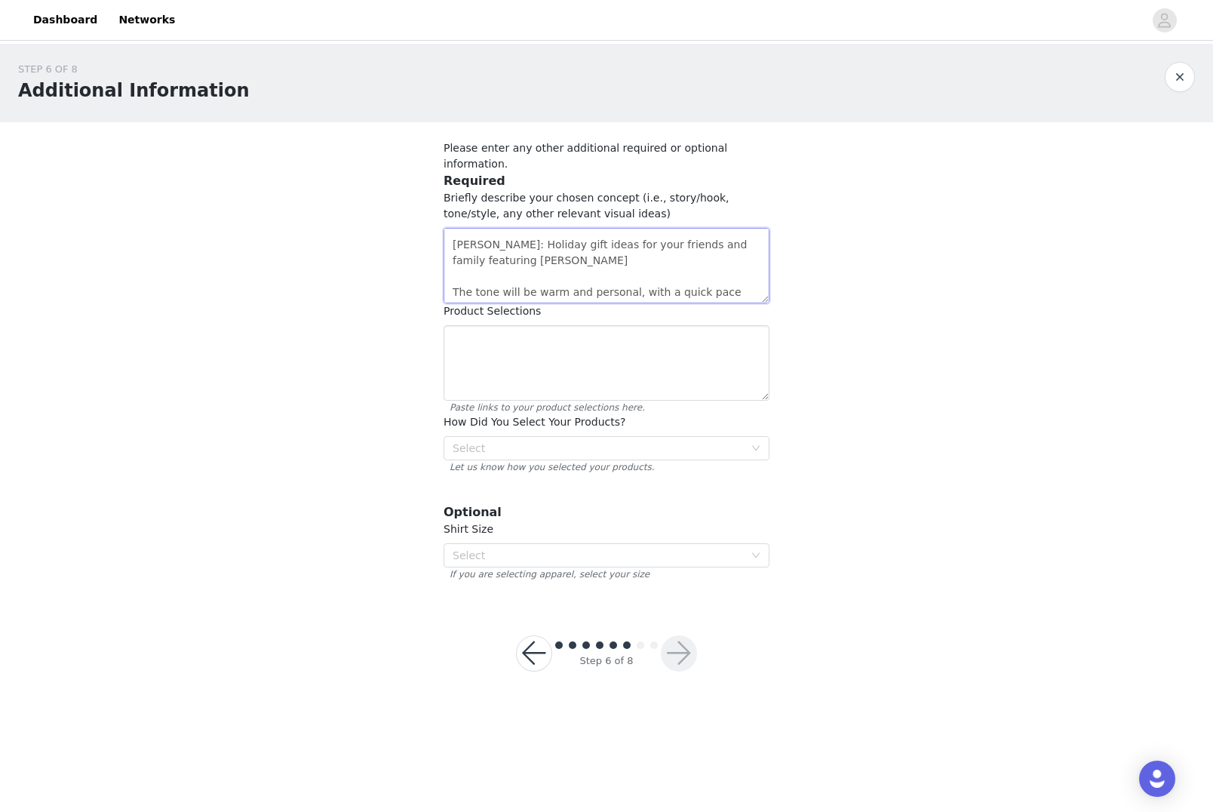
drag, startPoint x: 478, startPoint y: 244, endPoint x: 426, endPoint y: 228, distance: 54.6
click at [426, 230] on section "Please enter any other additional required or optional information. Required Br…" at bounding box center [607, 360] width 362 height 477
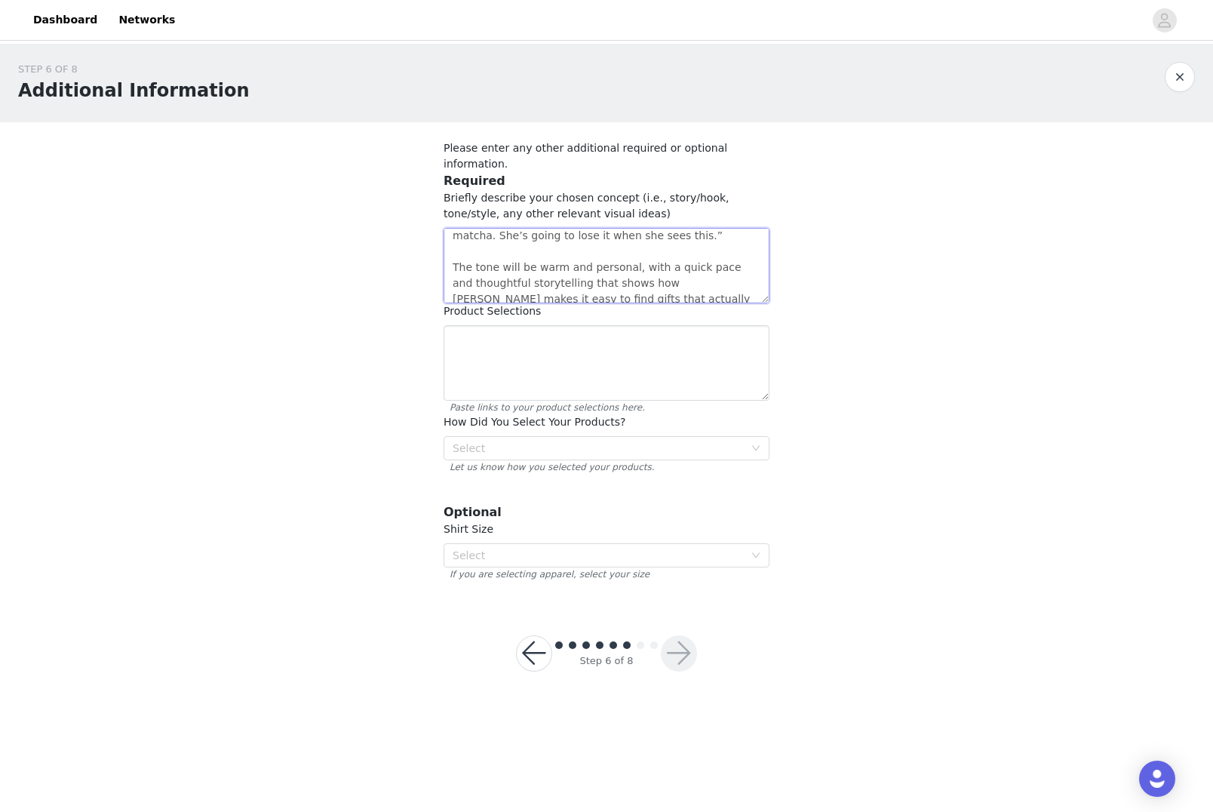
scroll to position [0, 0]
click at [638, 240] on textarea "Concept #4: Holiday Gift Ideas for Your Friends and Family Featuring Redbubble …" at bounding box center [607, 265] width 326 height 75
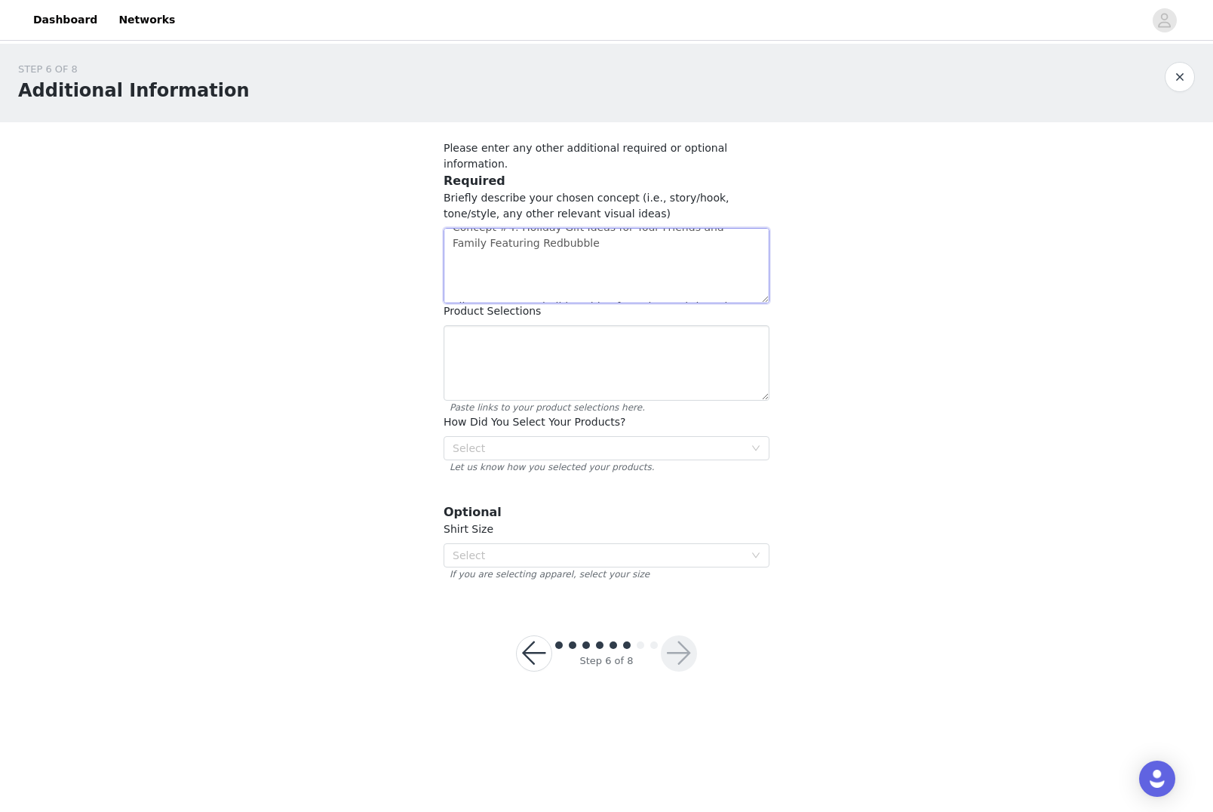
paste textarea "Hook: Holiday gift ideas for your friends and family featuring [PERSON_NAME]"
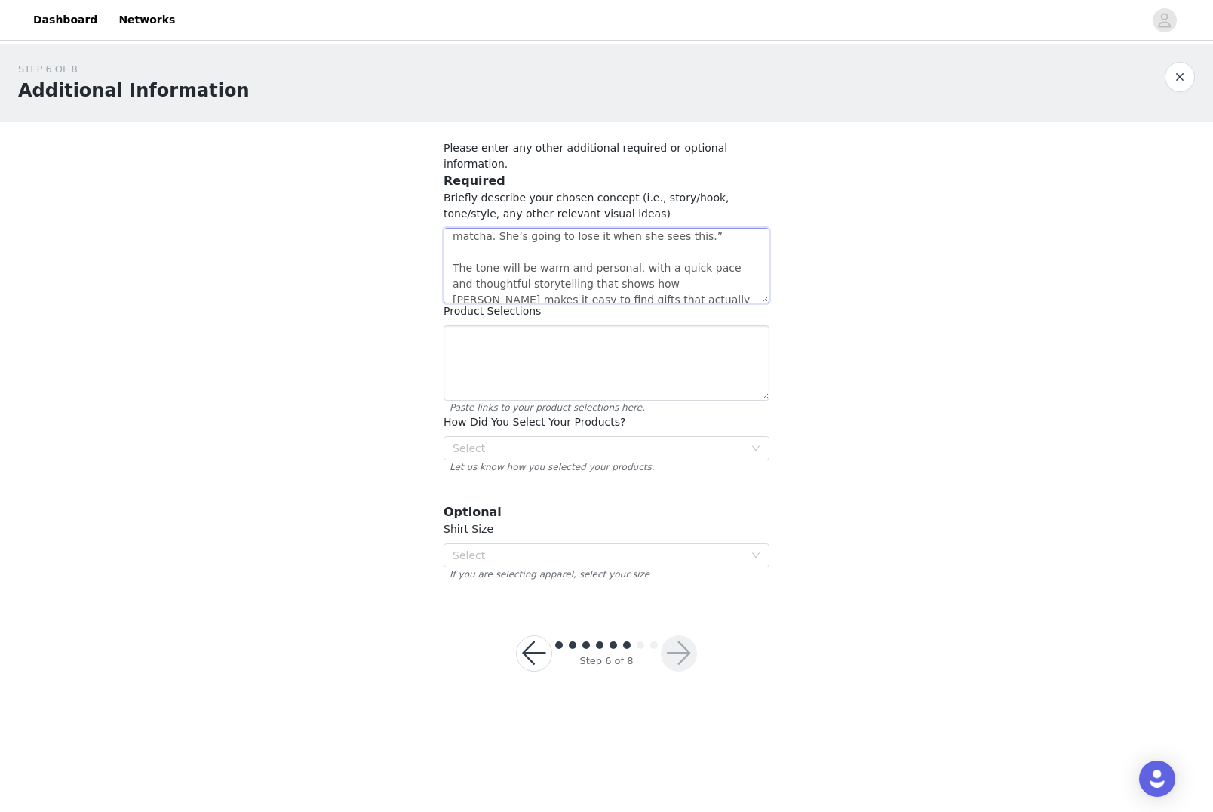
scroll to position [233, 0]
type textarea "Concept #4: Holiday Gift Ideas for Your Friends and Family Featuring Redbubble …"
click at [587, 347] on textarea at bounding box center [607, 362] width 326 height 75
paste textarea "[URL][DOMAIN_NAME]"
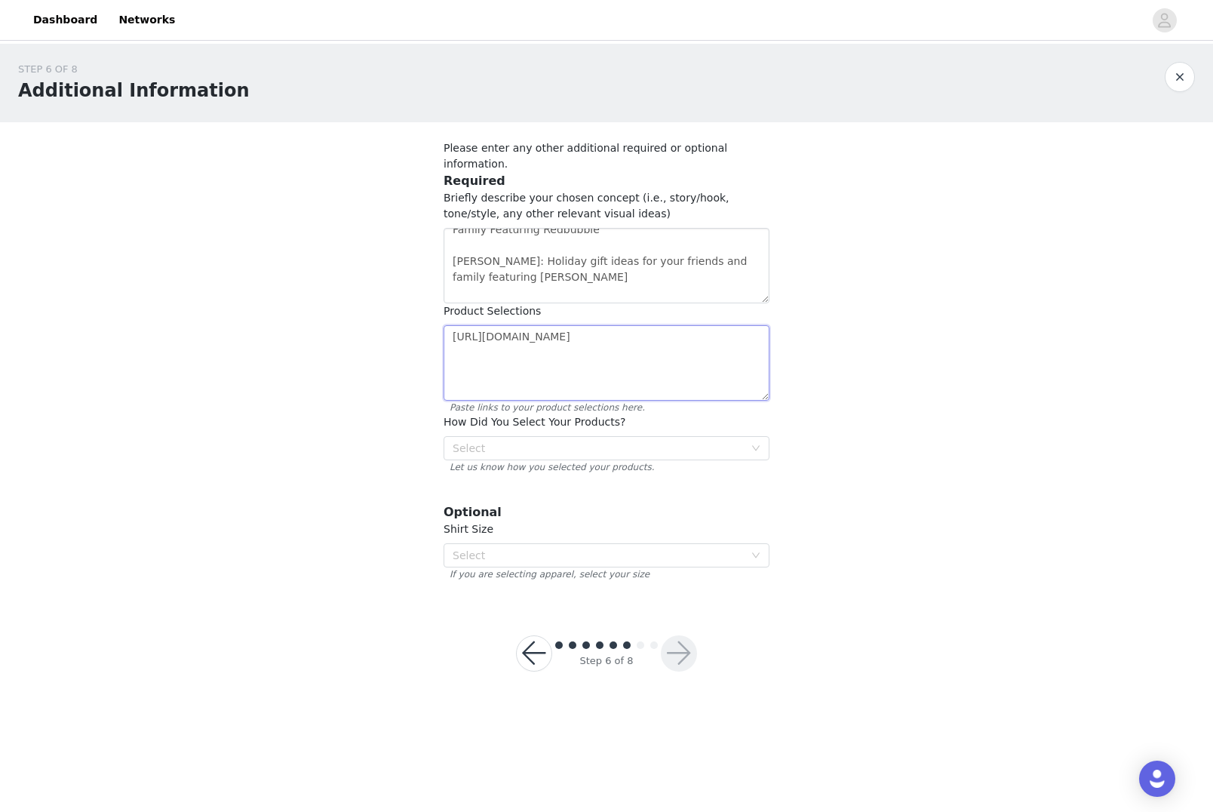
paste textarea "[URL][DOMAIN_NAME]"
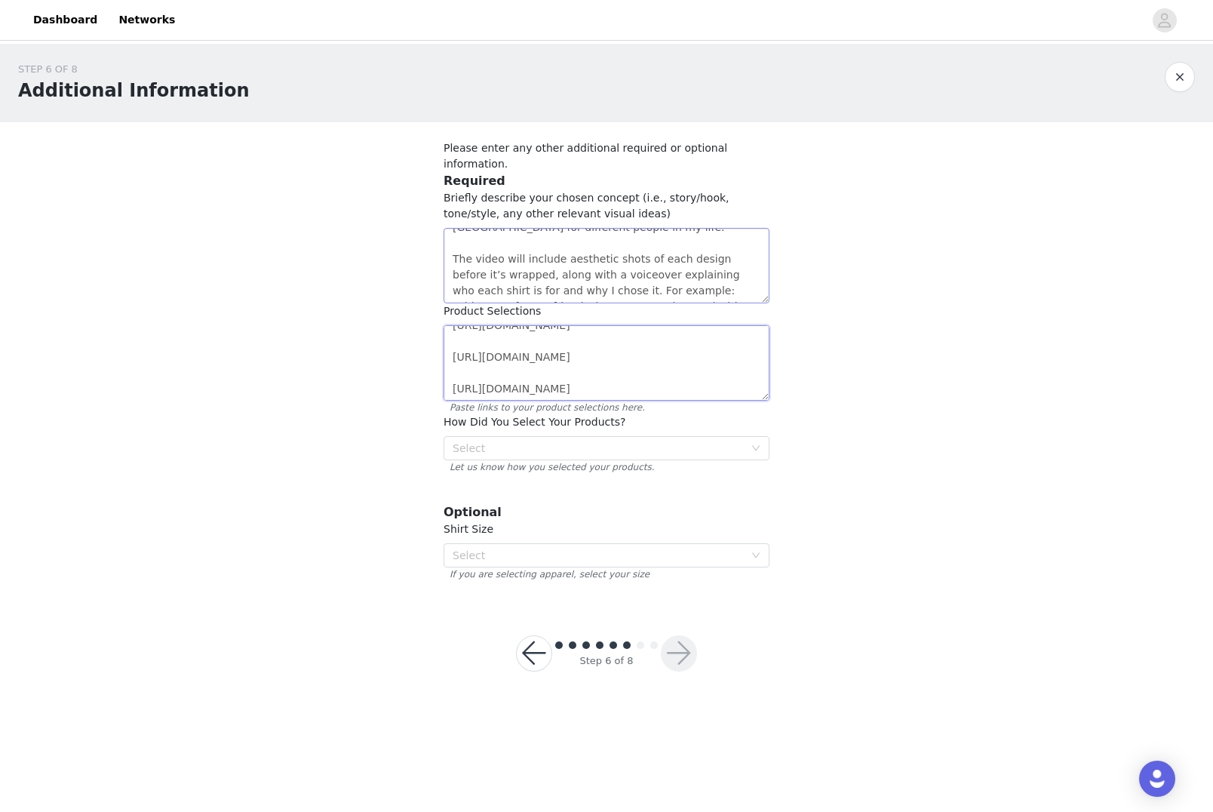
scroll to position [181, 0]
type textarea "[URL][DOMAIN_NAME] [URL][DOMAIN_NAME] [URL][DOMAIN_NAME]"
click at [662, 250] on textarea "Concept #4: Holiday Gift Ideas for Your Friends and Family Featuring Redbubble …" at bounding box center [607, 265] width 326 height 75
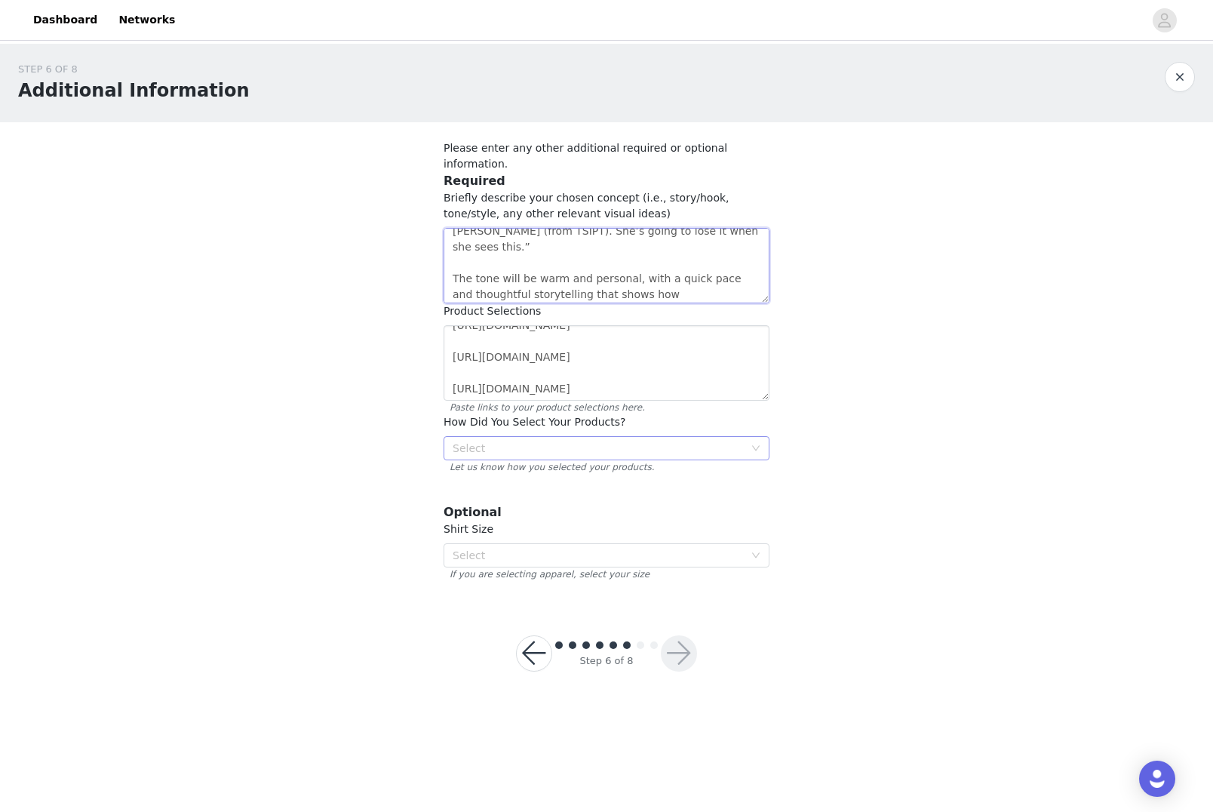
click at [667, 441] on div "Select" at bounding box center [598, 448] width 291 height 15
type textarea "Concept #4: Holiday Gift Ideas for Your Friends and Family Featuring Redbubble …"
click at [568, 488] on li "Browsing directly on Redbubble" at bounding box center [607, 488] width 326 height 24
click at [531, 544] on div "Select" at bounding box center [602, 555] width 298 height 23
click at [575, 479] on section "Please enter any other additional required or optional information. Required Br…" at bounding box center [607, 360] width 362 height 477
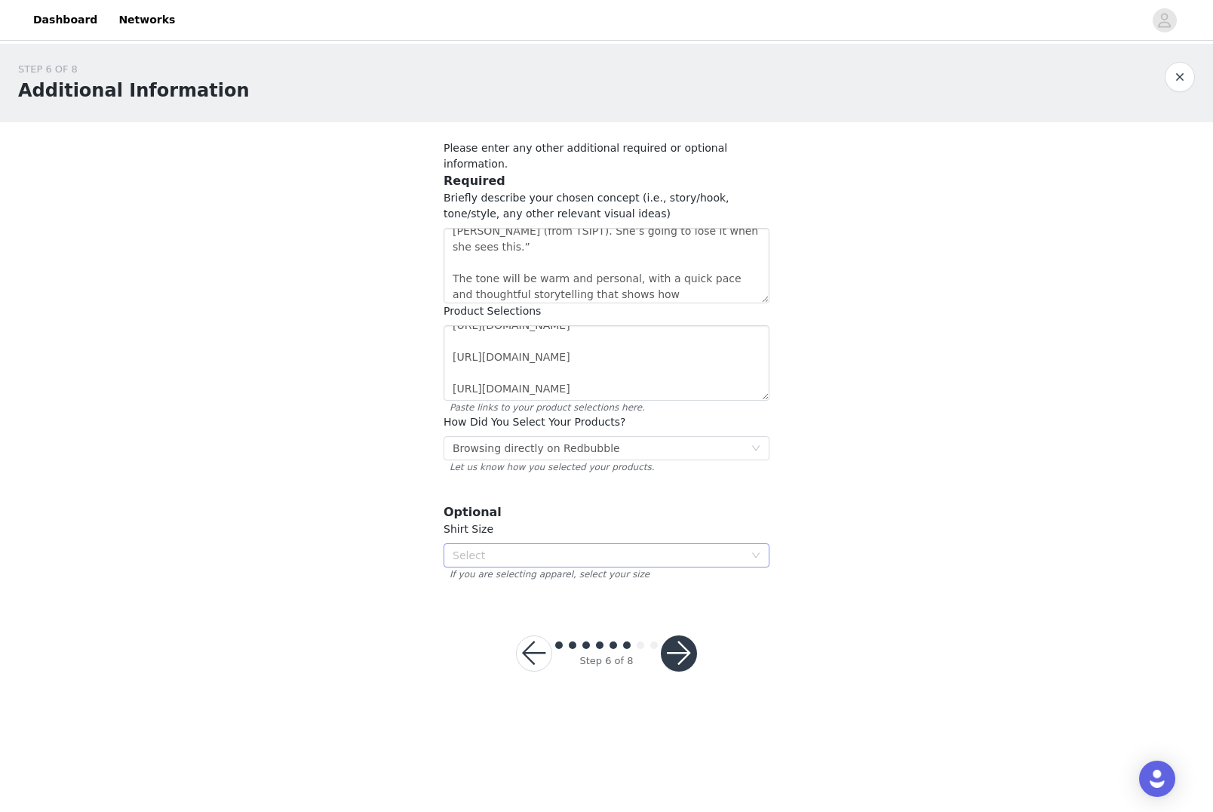
click at [539, 548] on div "Select" at bounding box center [598, 555] width 291 height 15
click at [463, 622] on li "L" at bounding box center [607, 619] width 326 height 24
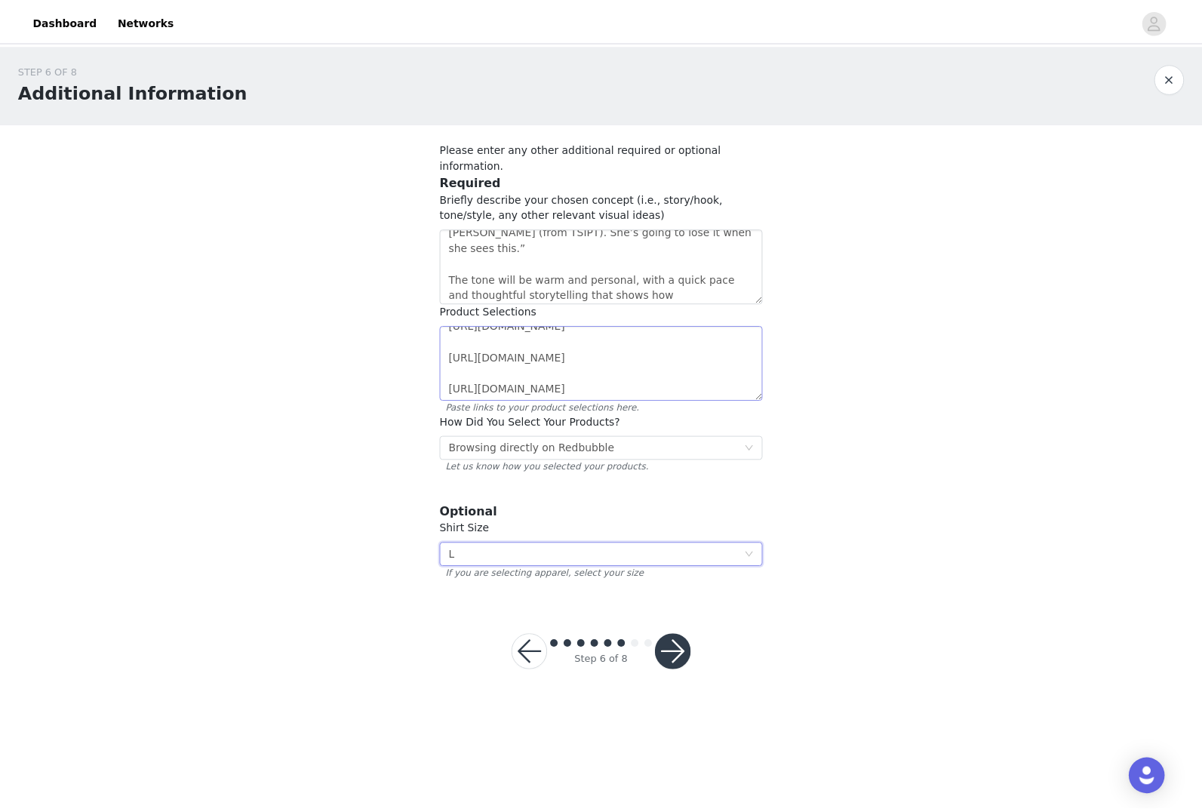
scroll to position [0, 0]
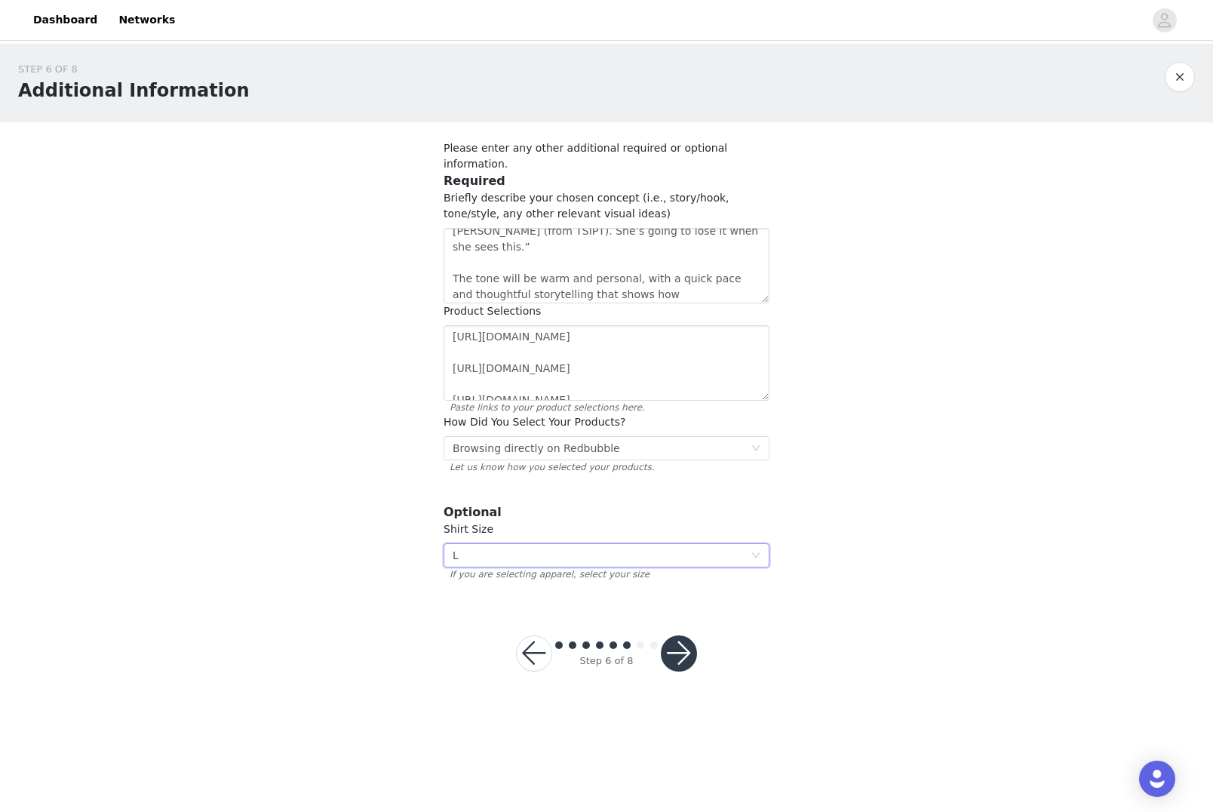
click at [679, 635] on button "button" at bounding box center [679, 653] width 36 height 36
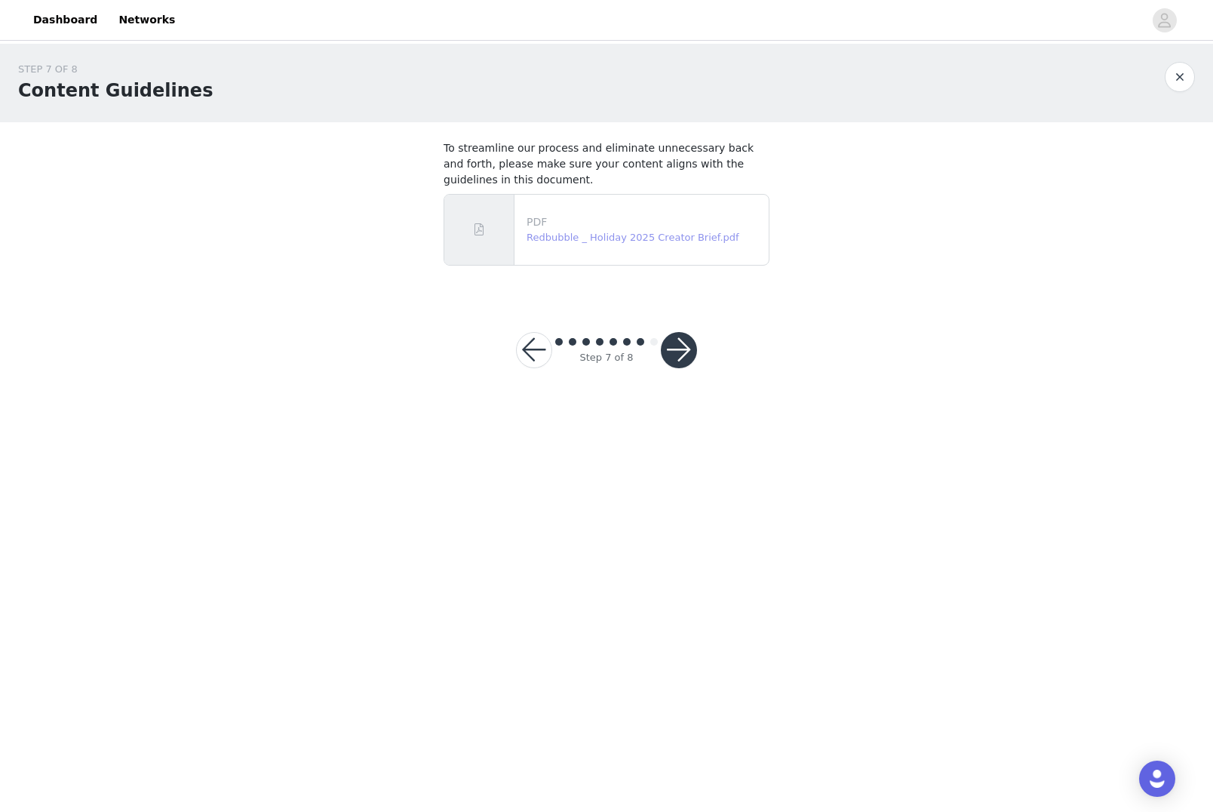
click at [555, 235] on link "Redbubble _ Holiday 2025 Creator Brief.pdf" at bounding box center [633, 237] width 213 height 11
click at [674, 357] on button "button" at bounding box center [679, 350] width 36 height 36
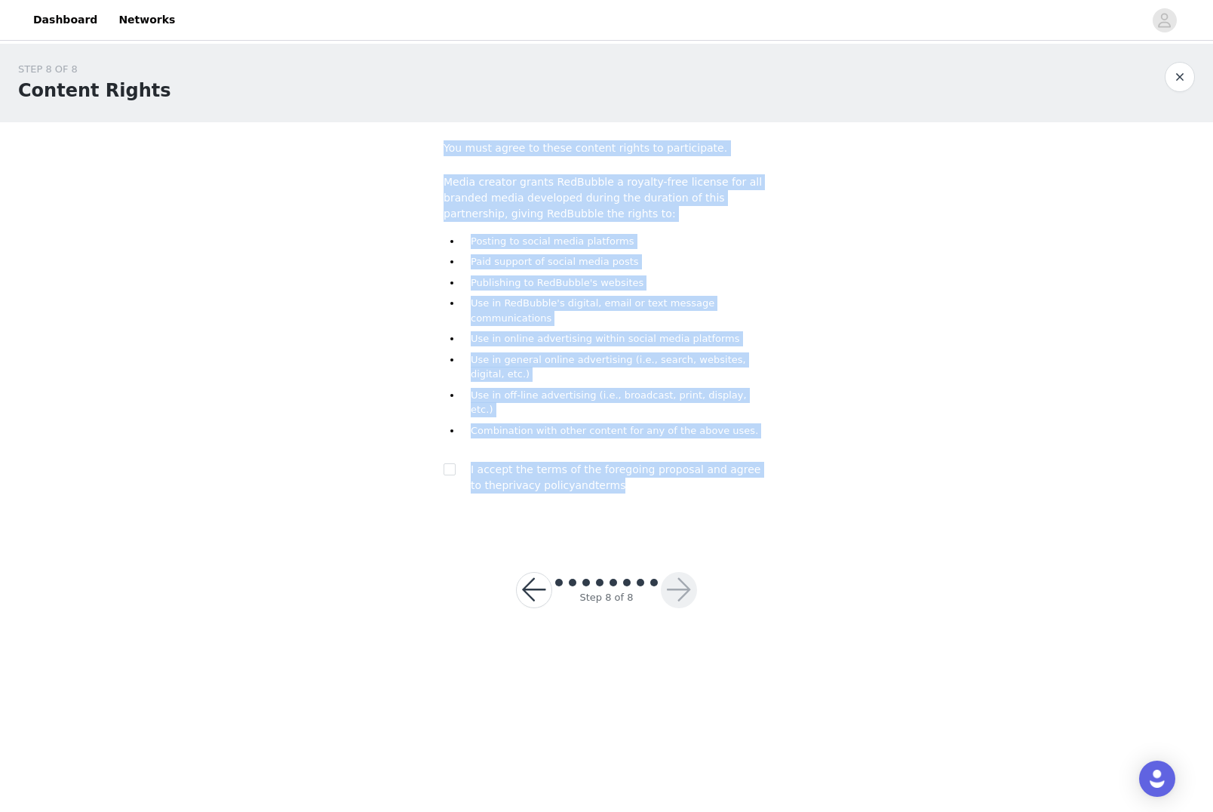
drag, startPoint x: 395, startPoint y: 140, endPoint x: 800, endPoint y: 465, distance: 518.9
click at [800, 465] on div "STEP 8 OF 8 Content Rights You must agree to these content rights to participat…" at bounding box center [606, 290] width 1213 height 492
copy div "You must agree to these content rights to participate. Media creator grants Red…"
click at [1175, 79] on button "button" at bounding box center [1180, 77] width 30 height 30
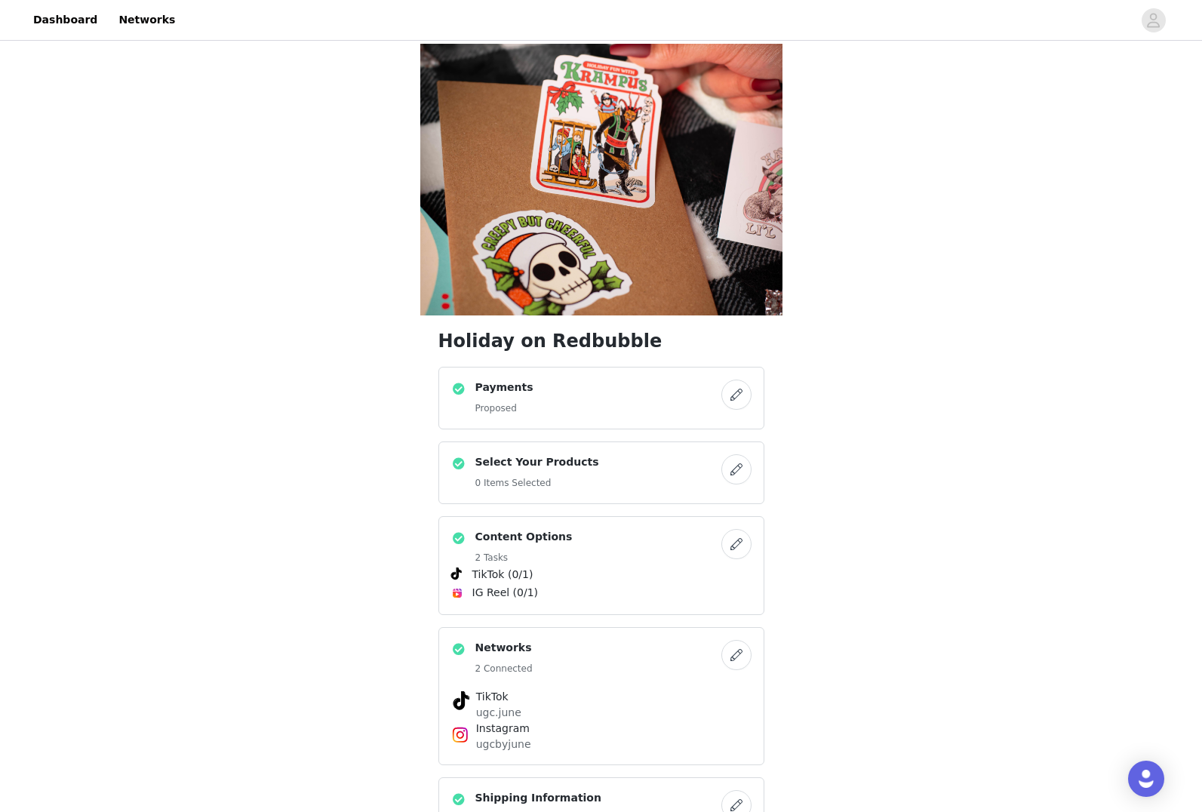
click at [742, 394] on button "button" at bounding box center [736, 394] width 30 height 30
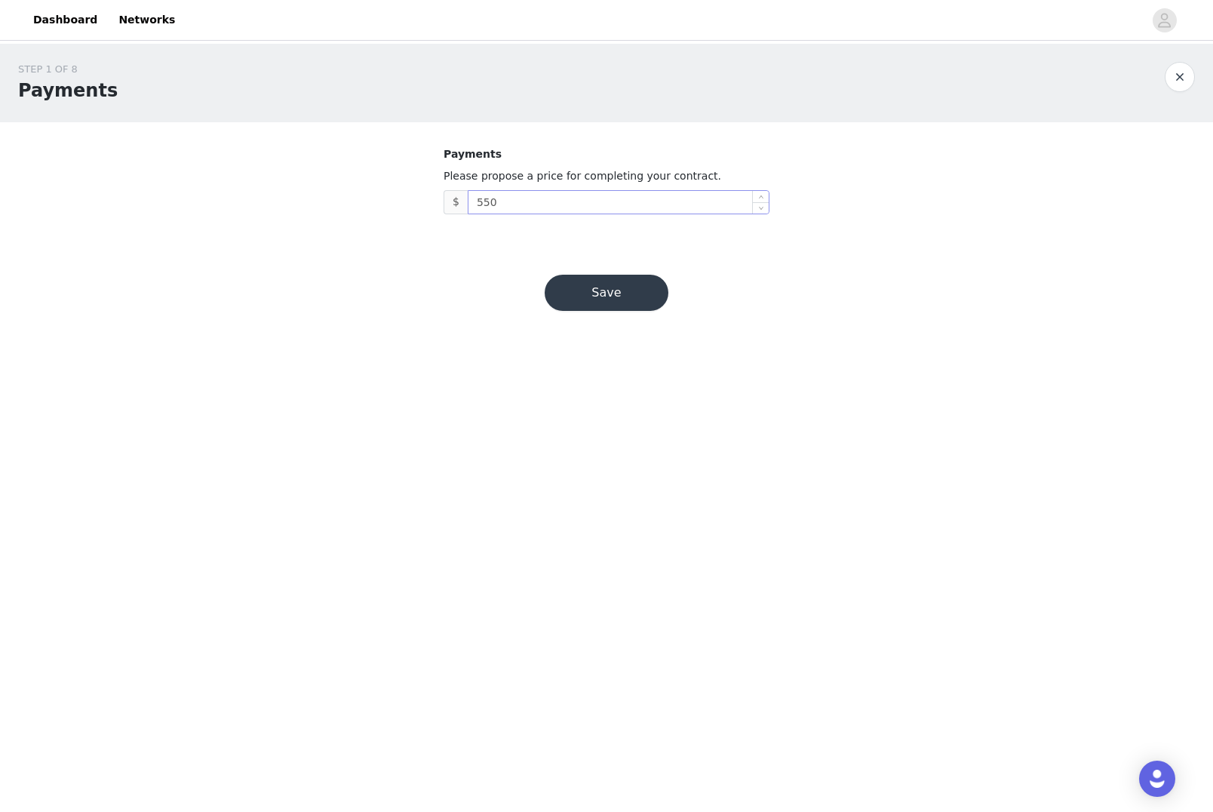
click at [518, 204] on input "550" at bounding box center [619, 202] width 300 height 23
drag, startPoint x: 518, startPoint y: 204, endPoint x: 459, endPoint y: 205, distance: 58.9
click at [459, 205] on span "$ 550" at bounding box center [607, 202] width 326 height 24
type input "7"
type input "800"
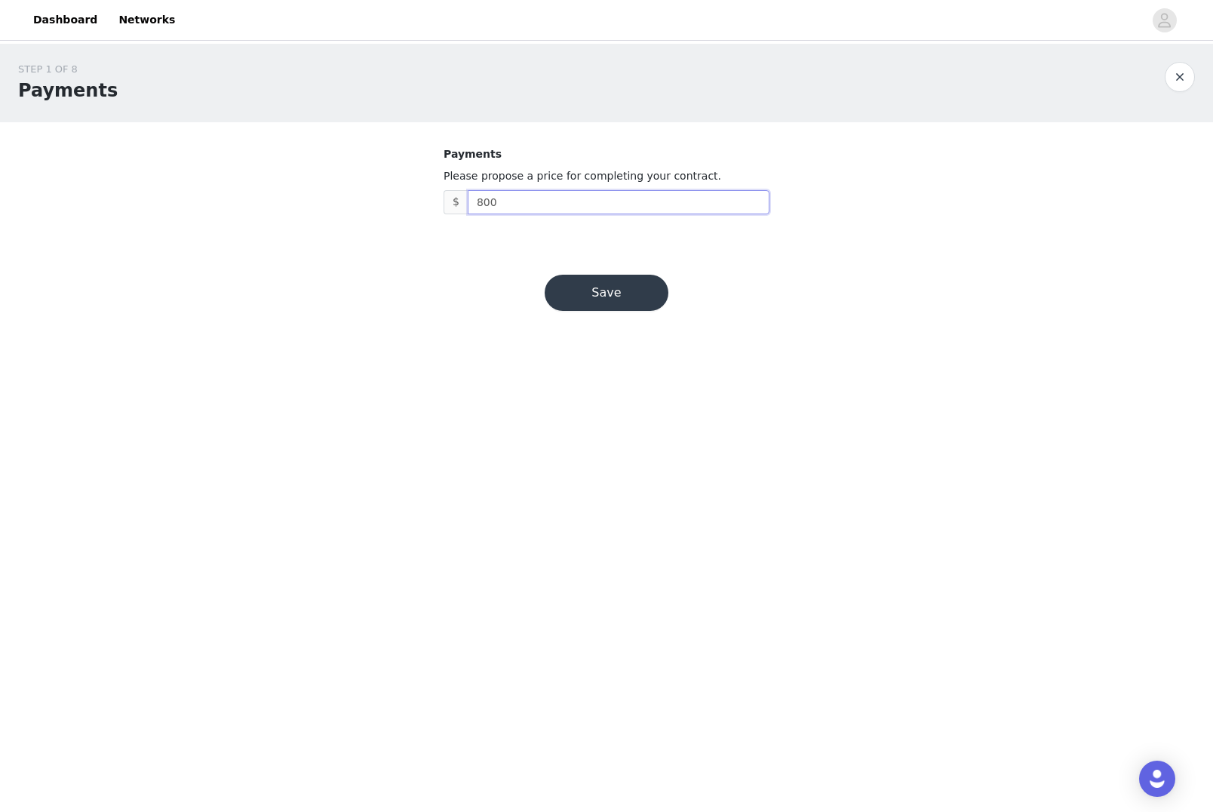
click at [610, 295] on button "Save" at bounding box center [607, 293] width 124 height 36
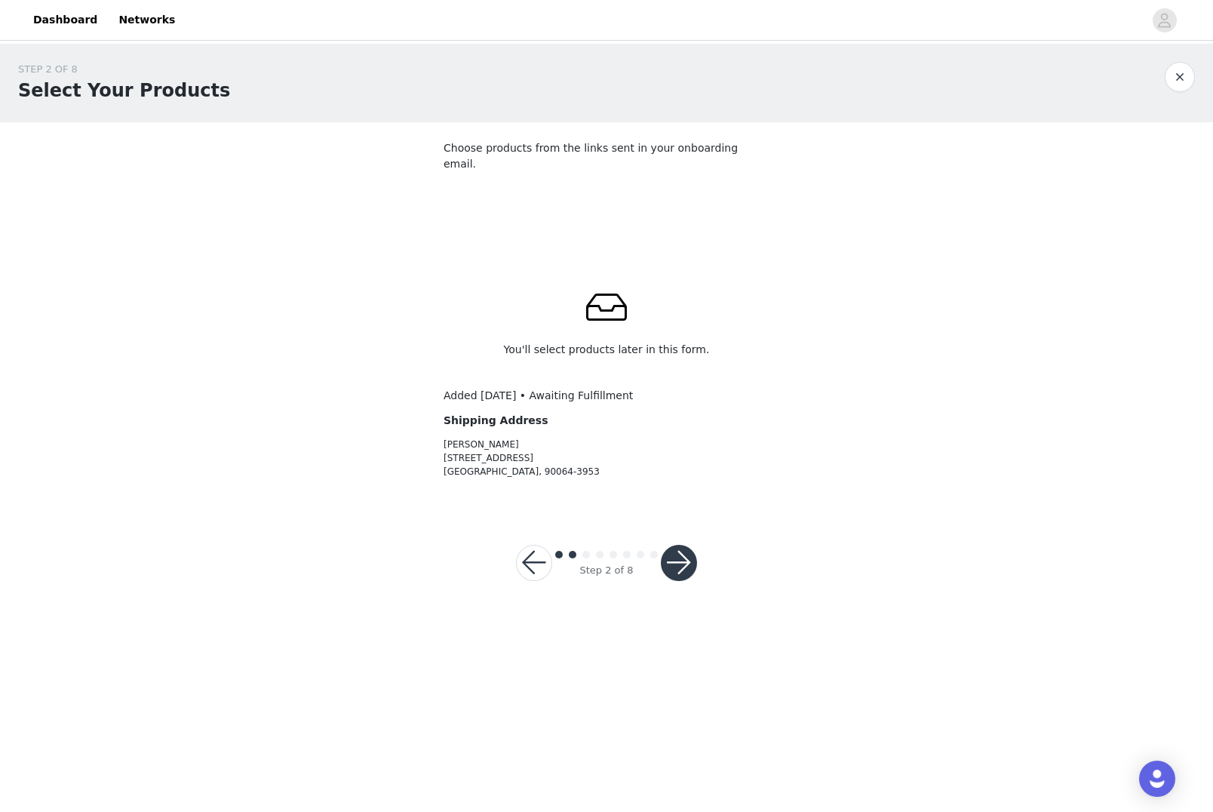
click at [687, 545] on button "button" at bounding box center [679, 563] width 36 height 36
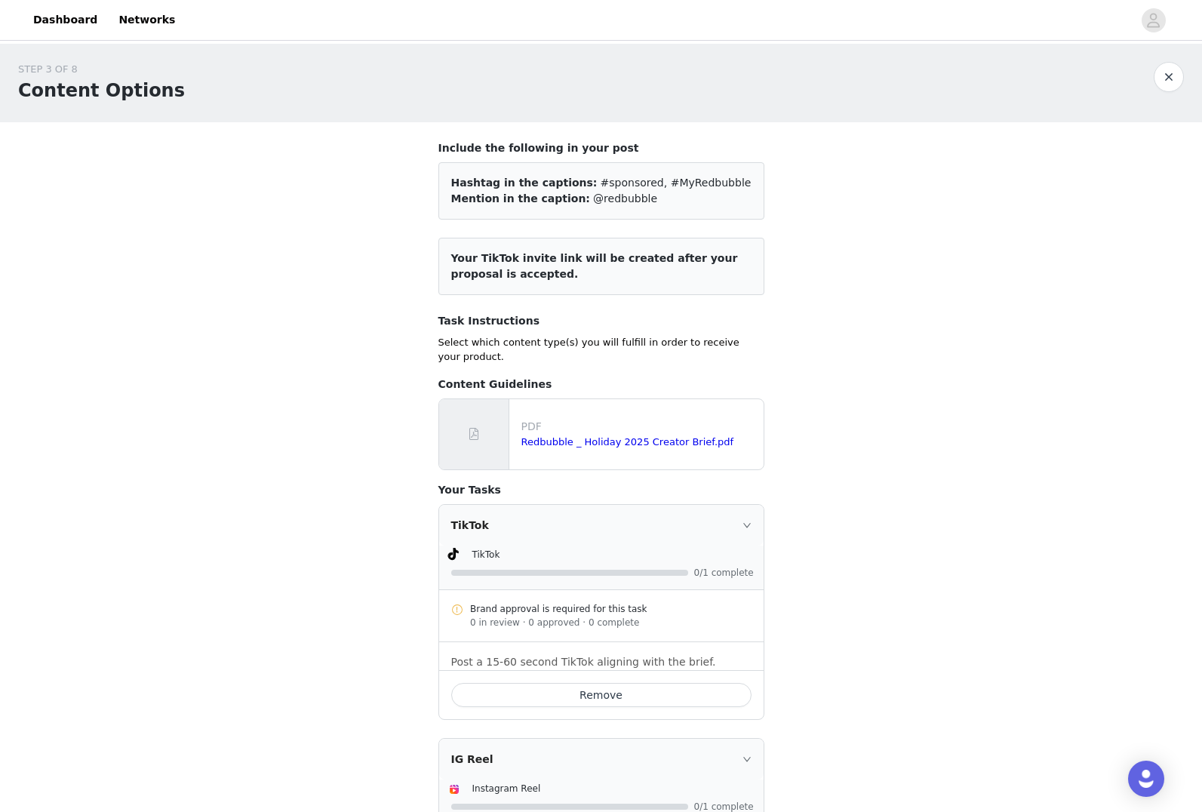
click at [1166, 74] on button "button" at bounding box center [1169, 77] width 30 height 30
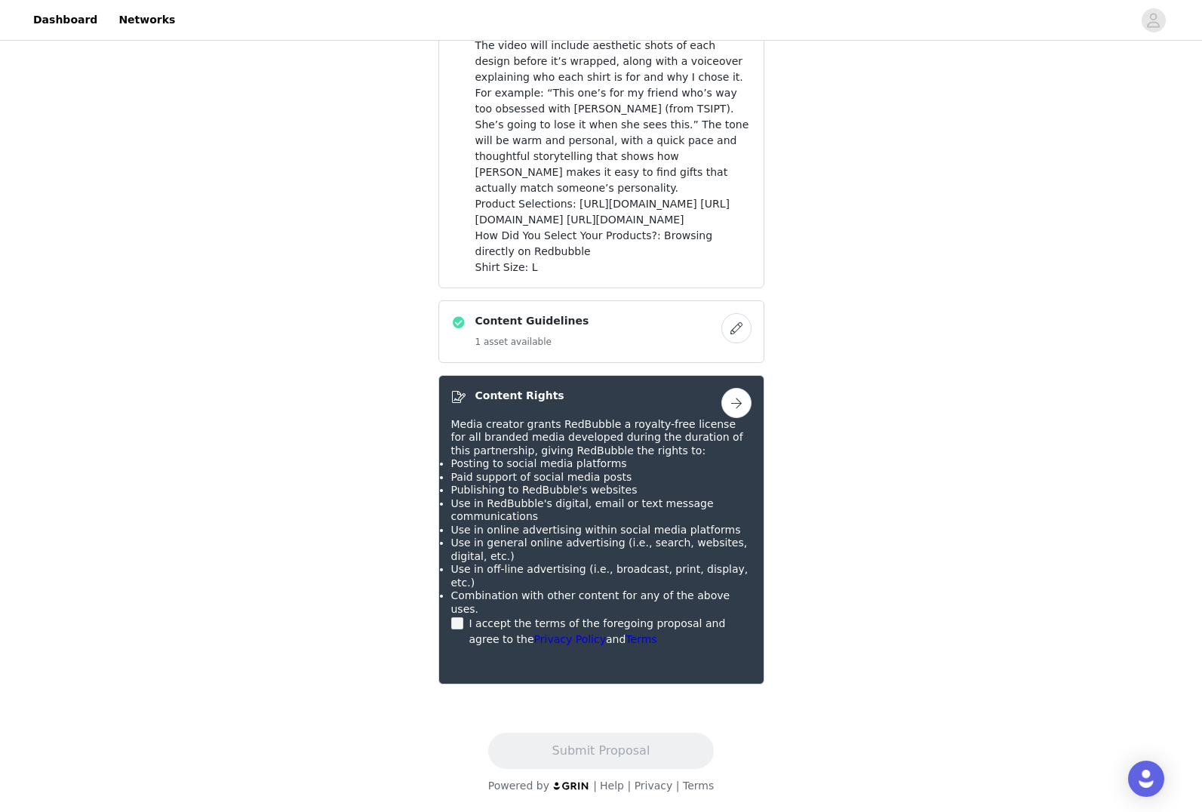
scroll to position [1099, 0]
click at [460, 631] on div "I accept the terms of the foregoing proposal and agree to the Privacy Policy an…" at bounding box center [601, 632] width 300 height 32
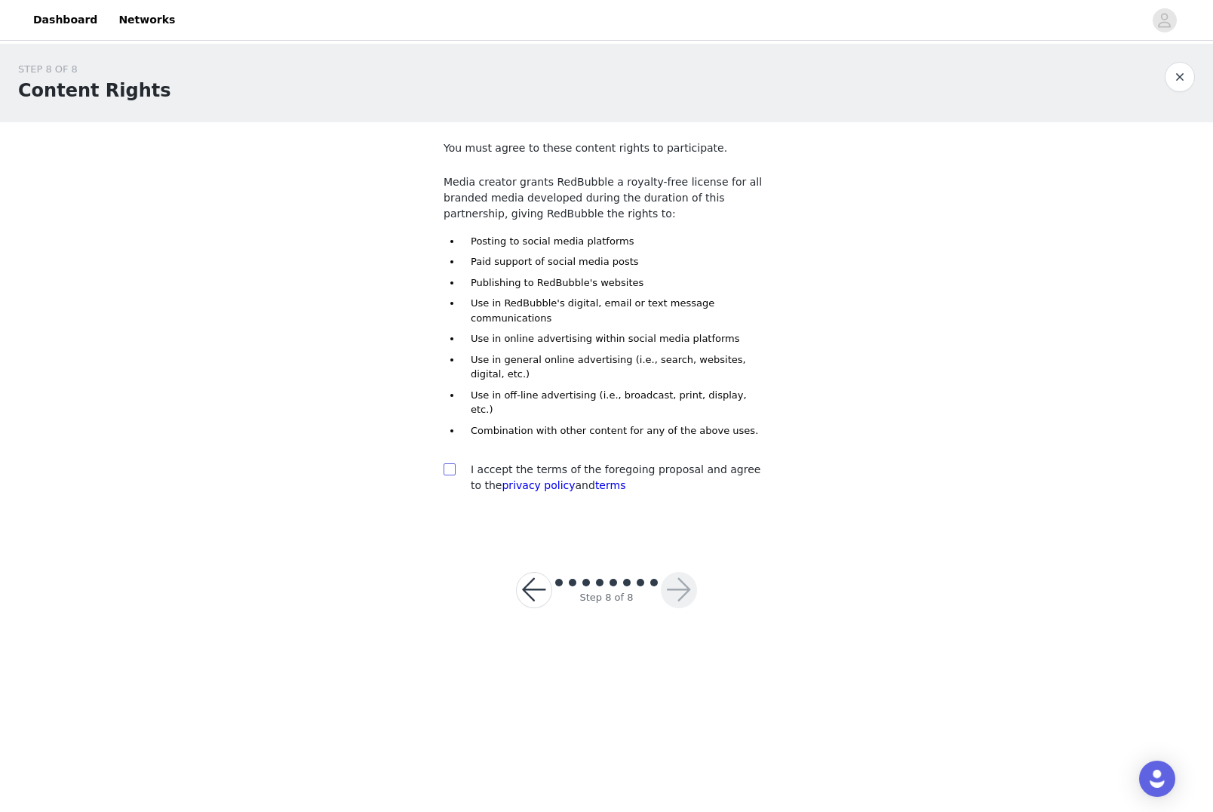
click at [450, 463] on input "checkbox" at bounding box center [449, 468] width 11 height 11
checkbox input "true"
click at [654, 579] on span at bounding box center [654, 583] width 8 height 8
click at [684, 577] on button "button" at bounding box center [679, 590] width 36 height 36
click at [595, 479] on link "terms" at bounding box center [610, 485] width 31 height 12
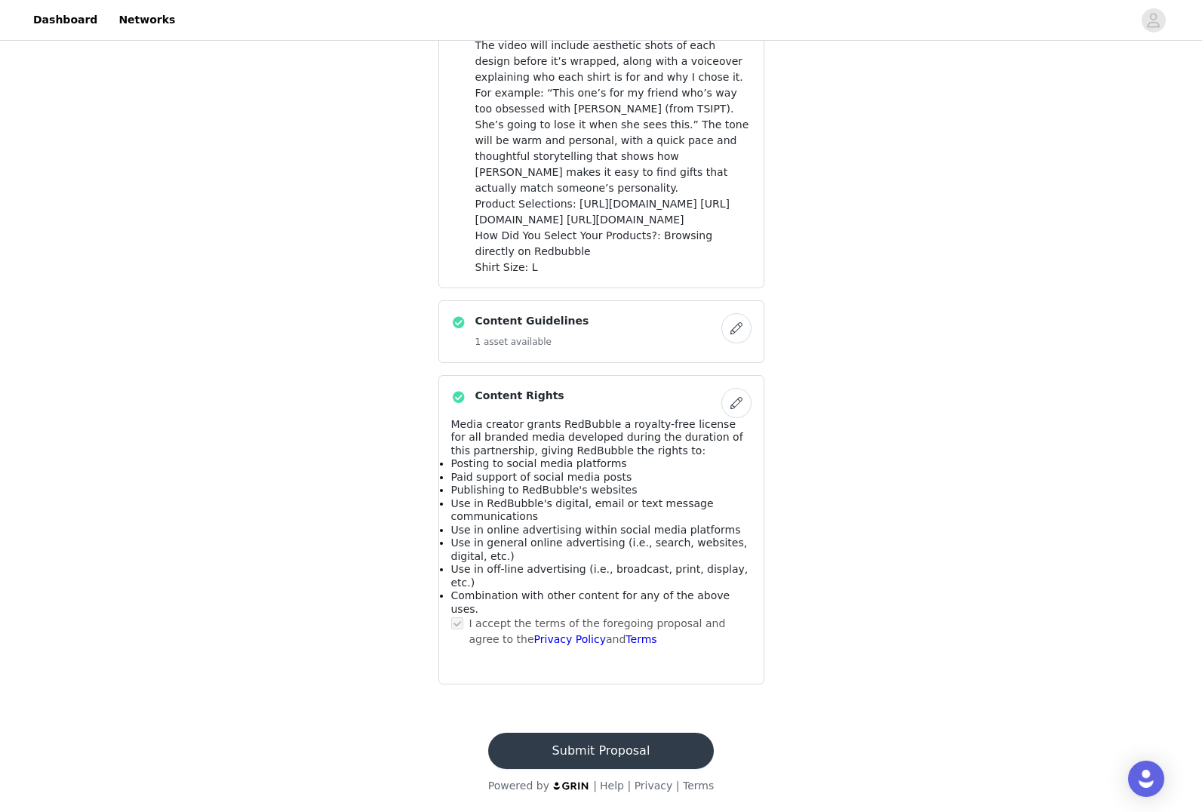
scroll to position [1099, 0]
click at [534, 641] on link "Privacy Policy" at bounding box center [570, 639] width 72 height 12
click at [548, 757] on button "Submit Proposal" at bounding box center [601, 751] width 226 height 36
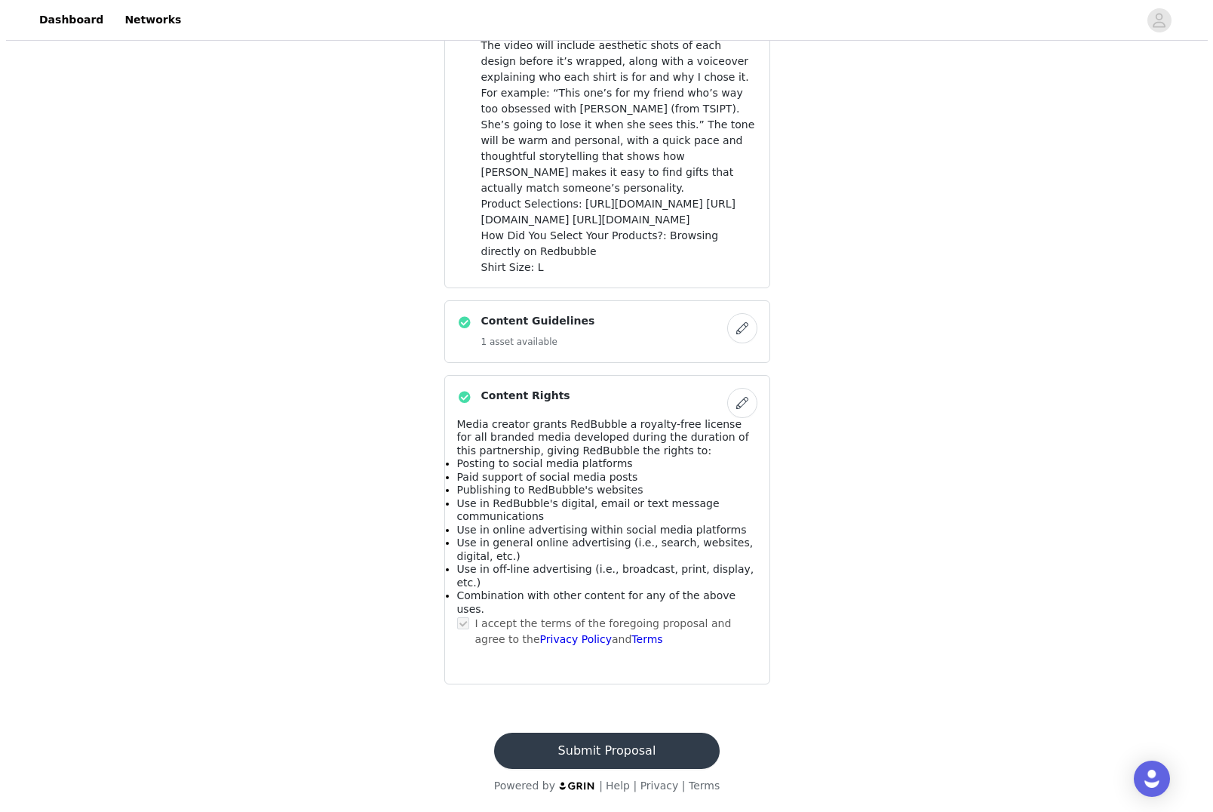
scroll to position [0, 0]
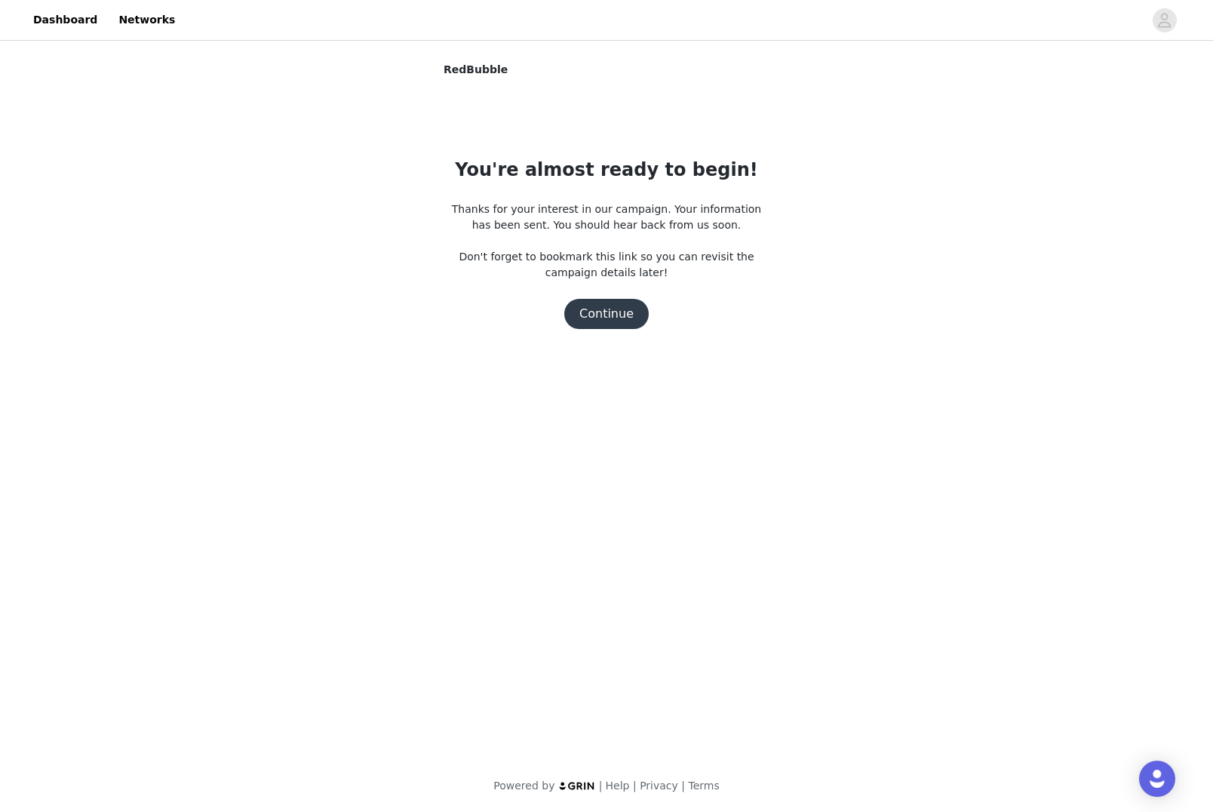
click at [595, 314] on button "Continue" at bounding box center [606, 314] width 85 height 30
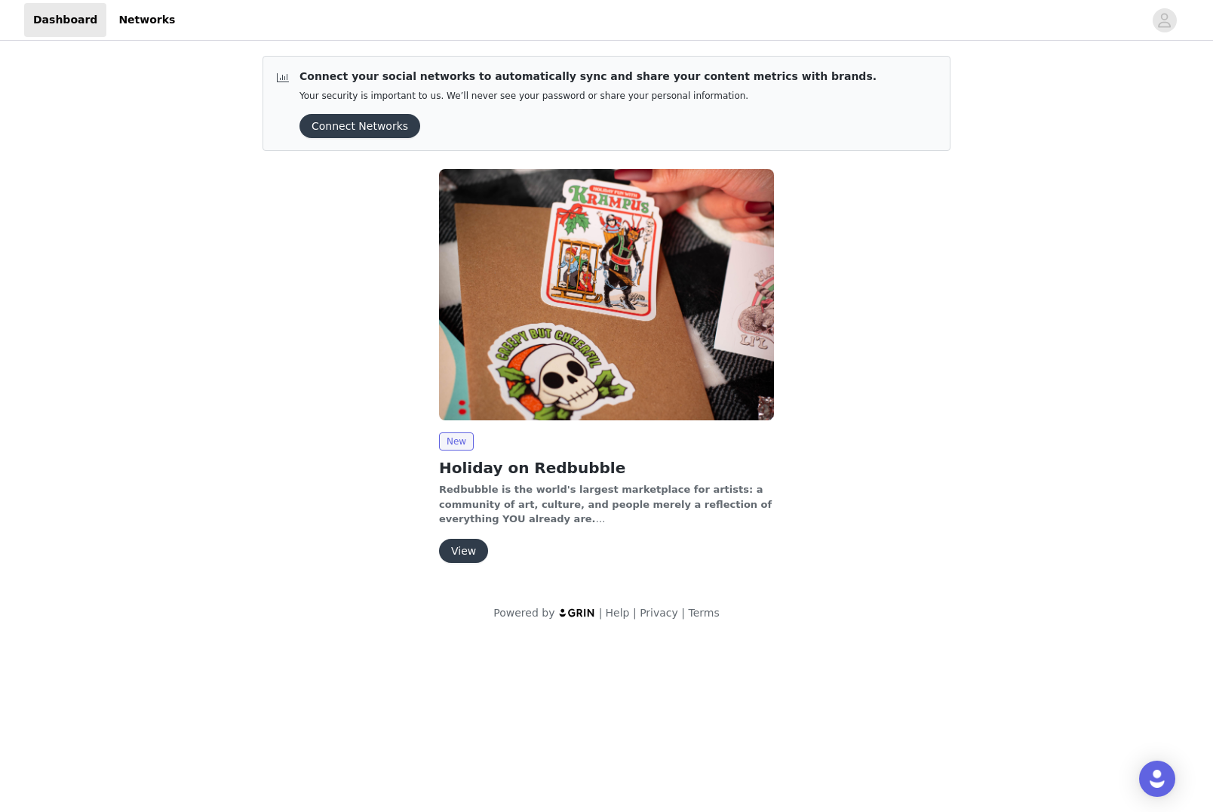
click at [470, 547] on button "View" at bounding box center [463, 551] width 49 height 24
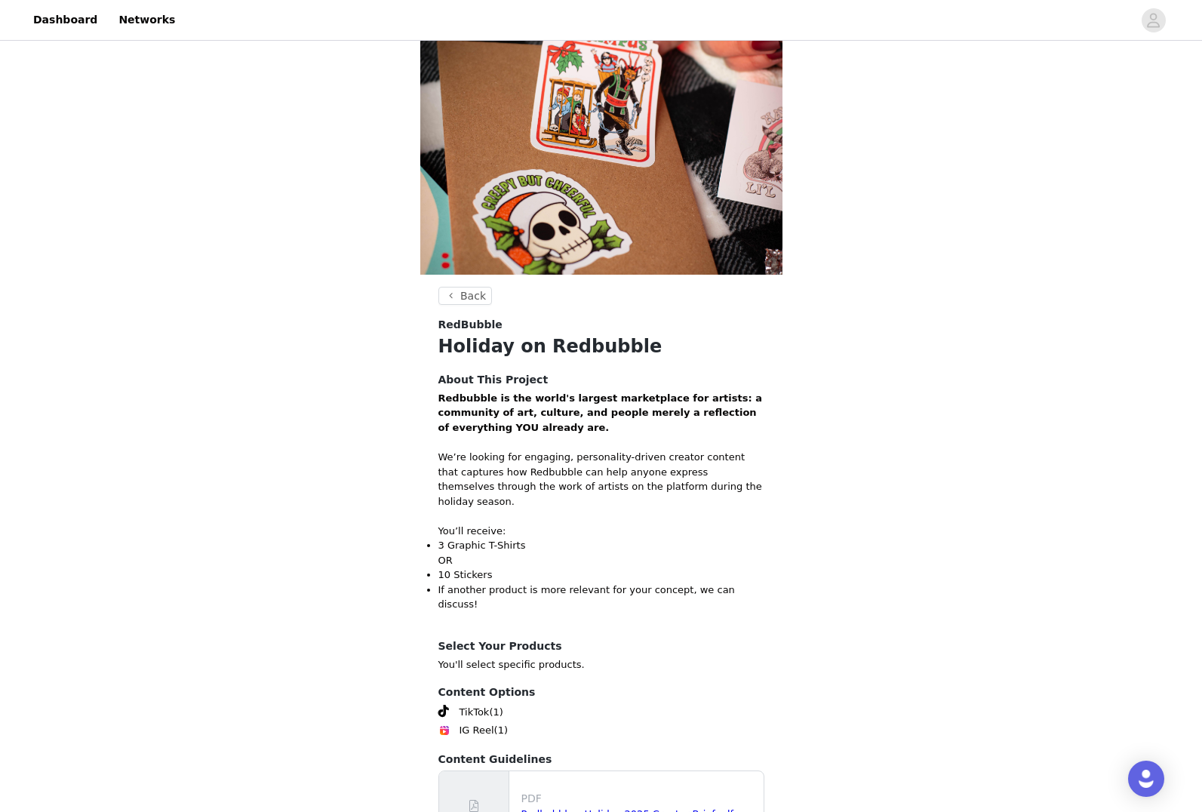
scroll to position [204, 0]
